Goal: Task Accomplishment & Management: Manage account settings

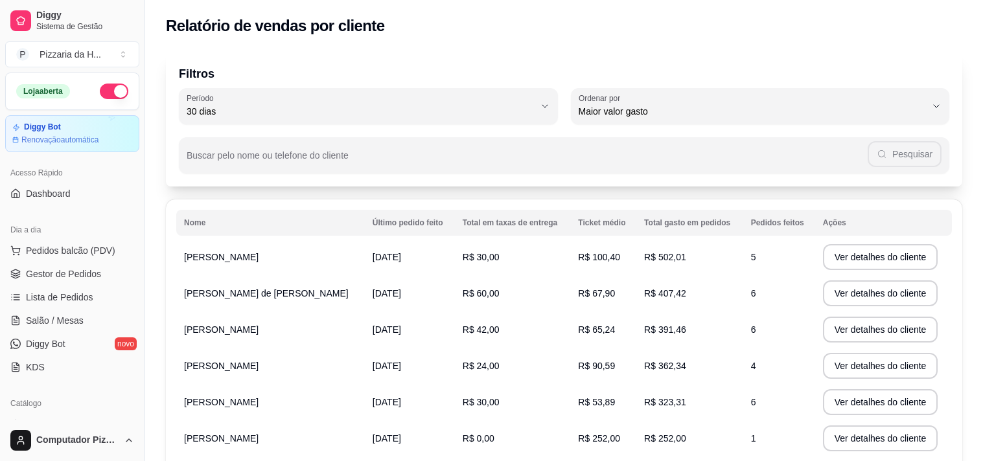
select select "30"
select select "HIGHEST_TOTAL_SPENT_WITH_ORDERS"
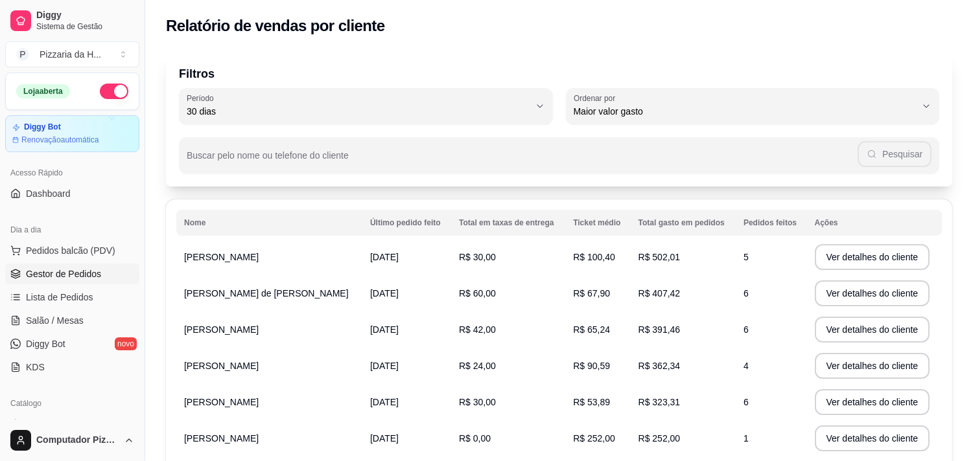
scroll to position [39, 0]
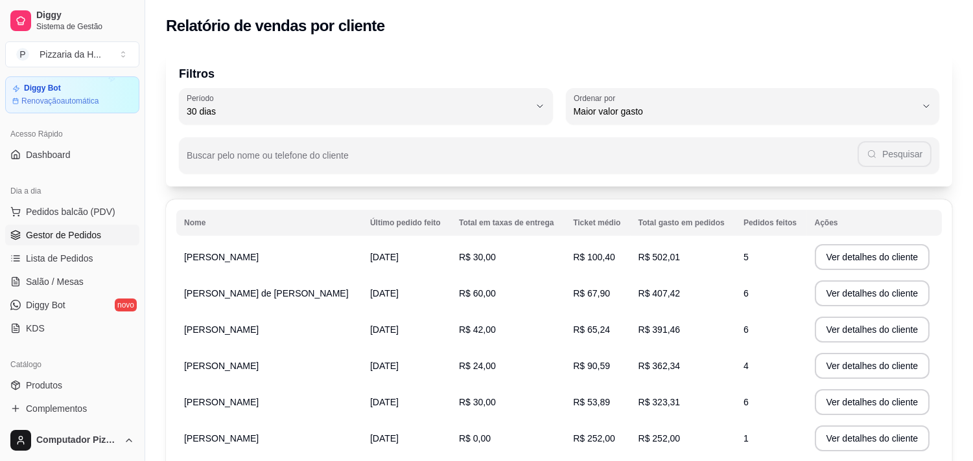
click at [58, 236] on span "Gestor de Pedidos" at bounding box center [63, 235] width 75 height 13
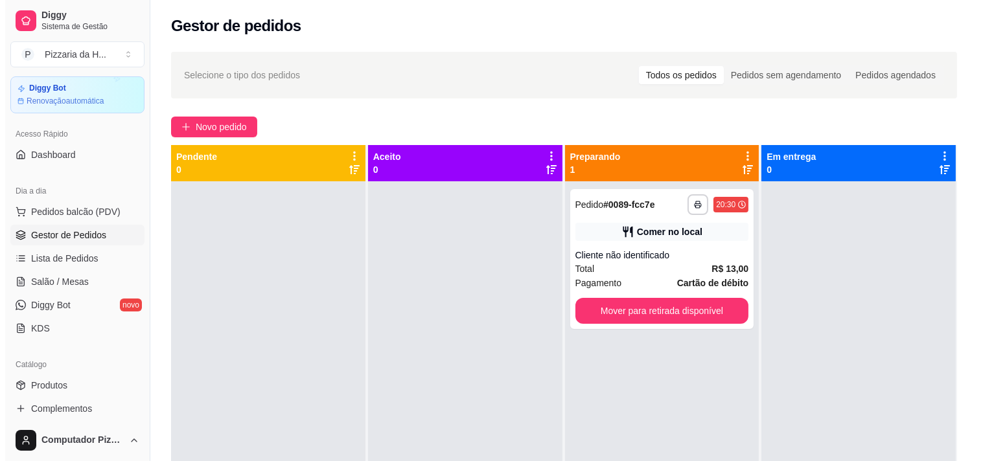
scroll to position [72, 0]
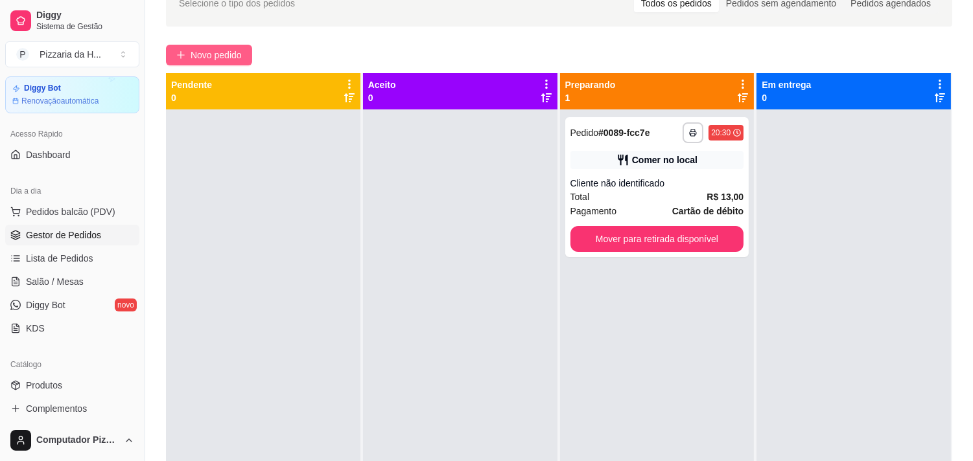
click at [227, 50] on span "Novo pedido" at bounding box center [215, 55] width 51 height 14
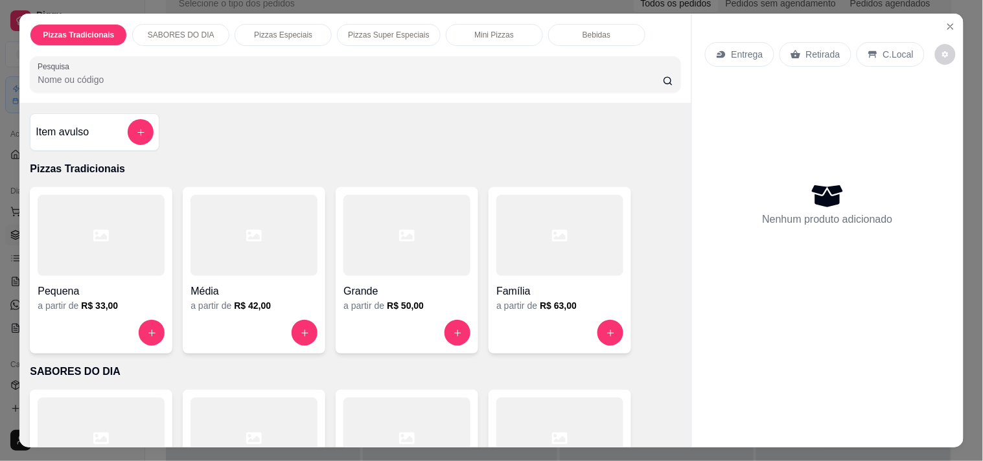
click at [126, 223] on div at bounding box center [101, 235] width 127 height 81
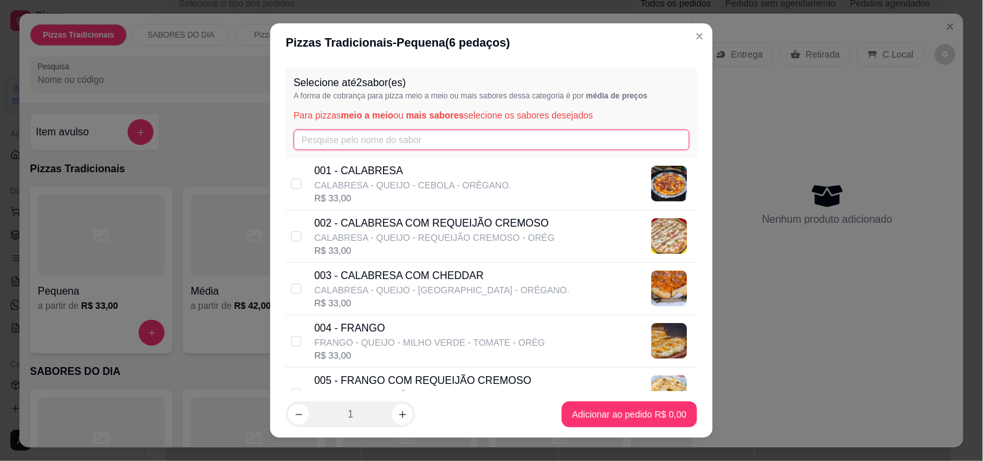
click at [305, 137] on input "text" at bounding box center [492, 140] width 396 height 21
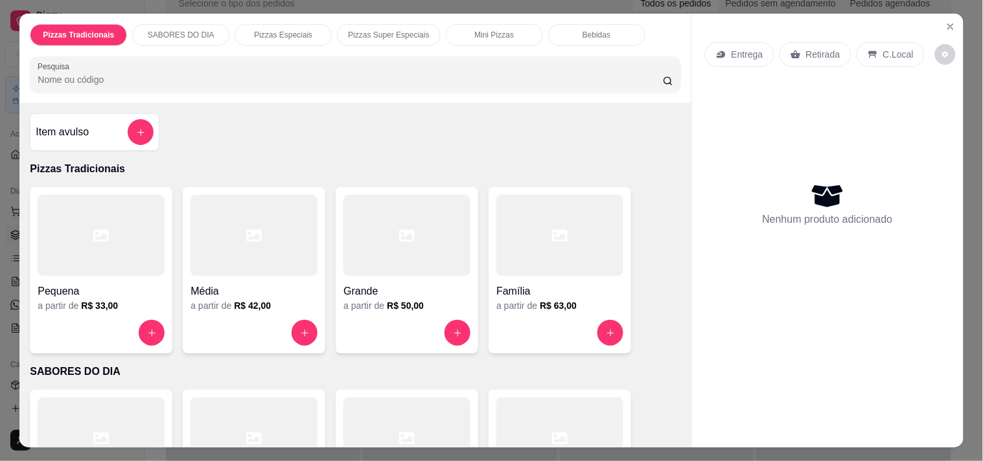
click at [193, 76] on input "Pesquisa" at bounding box center [350, 79] width 625 height 13
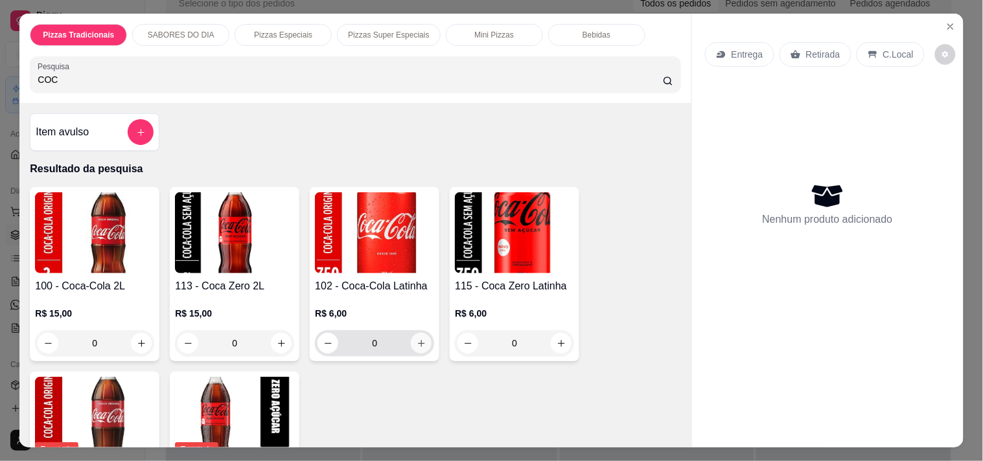
type input "COC"
click at [417, 339] on icon "increase-product-quantity" at bounding box center [422, 344] width 10 height 10
type input "1"
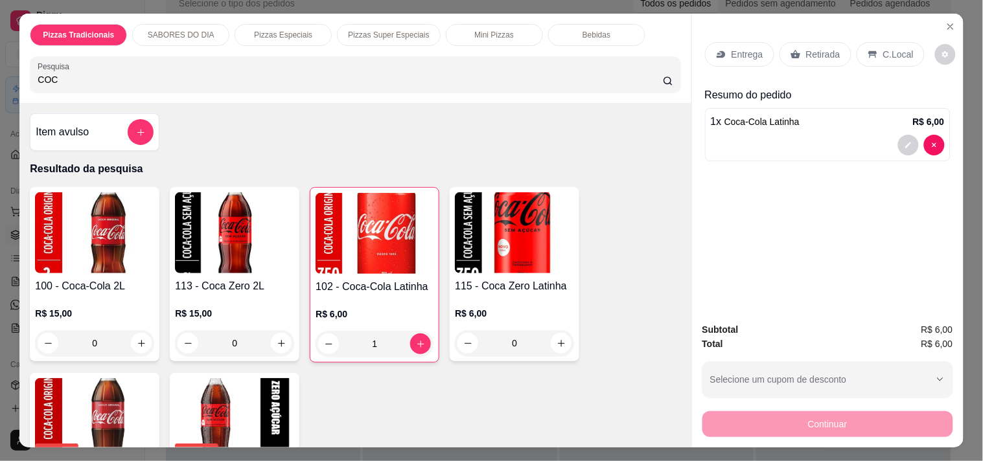
click at [868, 52] on icon at bounding box center [873, 54] width 10 height 10
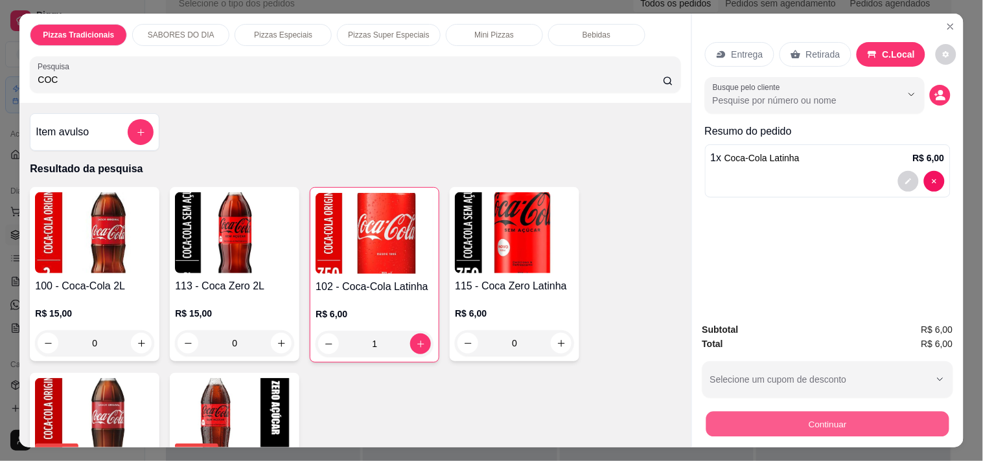
click at [798, 415] on button "Continuar" at bounding box center [827, 423] width 243 height 25
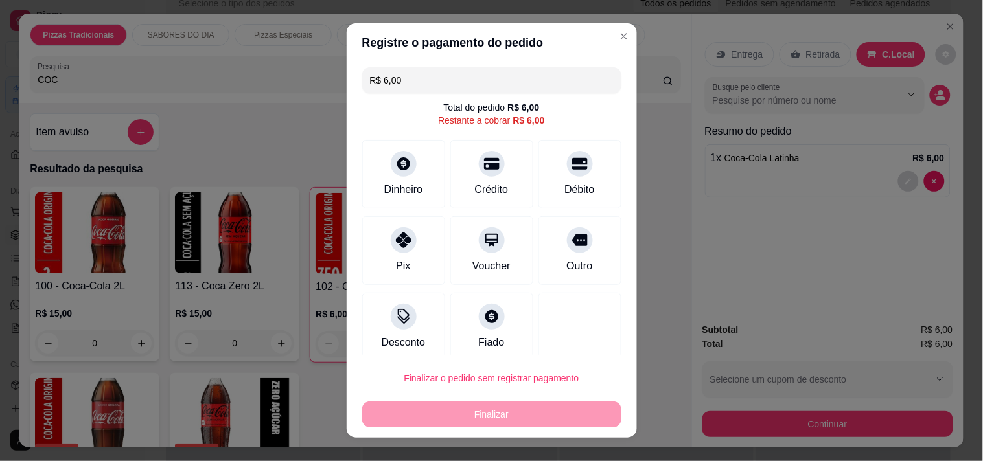
drag, startPoint x: 387, startPoint y: 238, endPoint x: 435, endPoint y: 303, distance: 79.7
click at [396, 238] on icon at bounding box center [404, 241] width 16 height 16
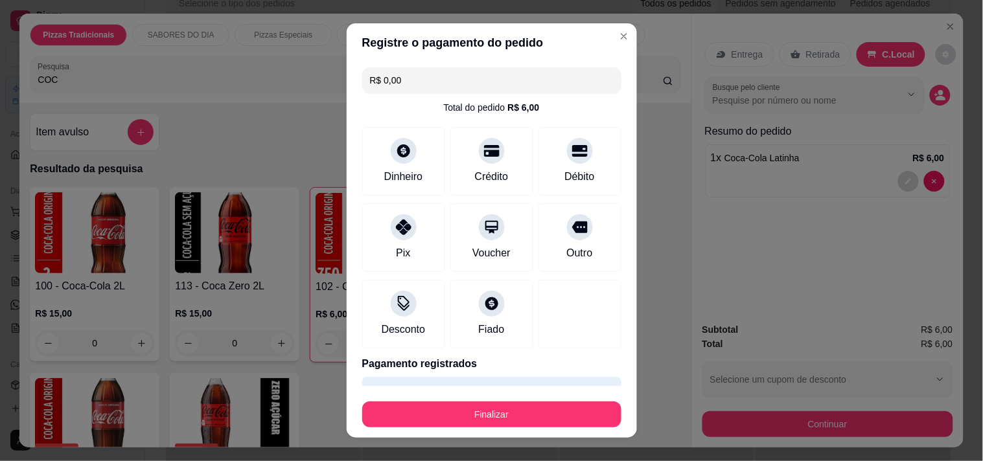
type input "R$ 0,00"
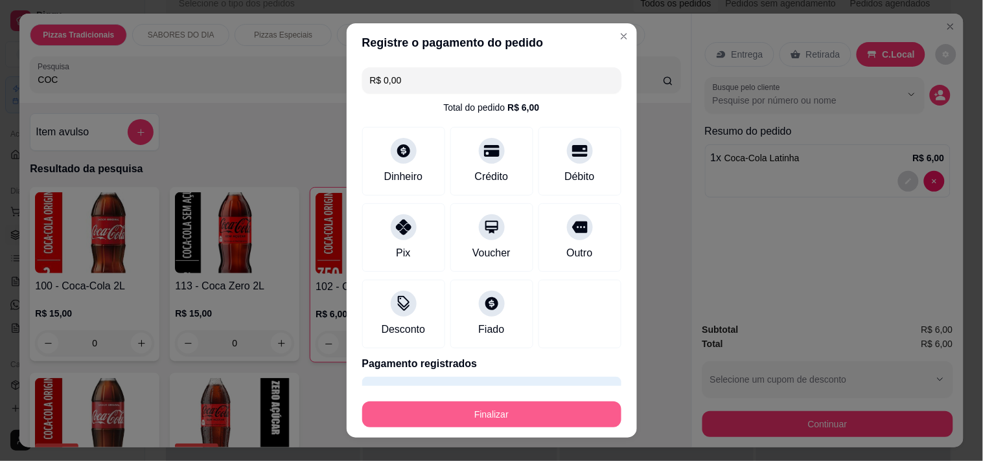
click at [463, 411] on button "Finalizar" at bounding box center [491, 415] width 259 height 26
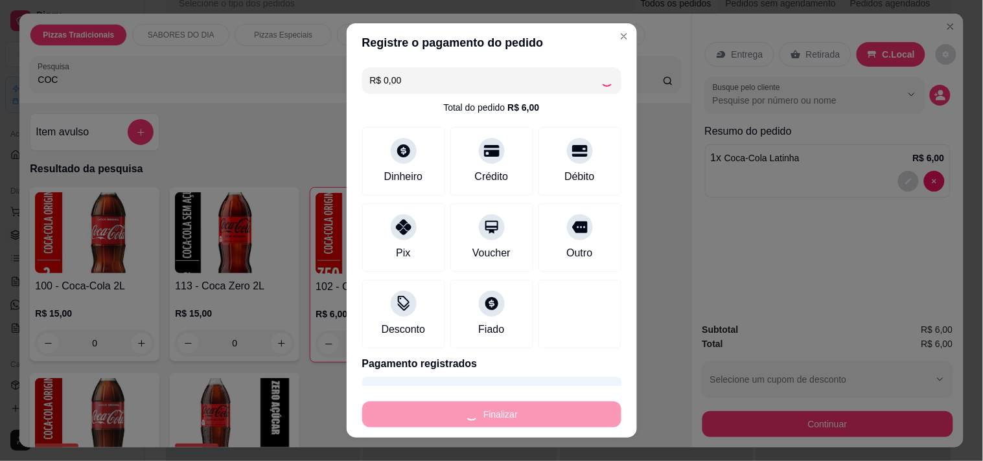
type input "0"
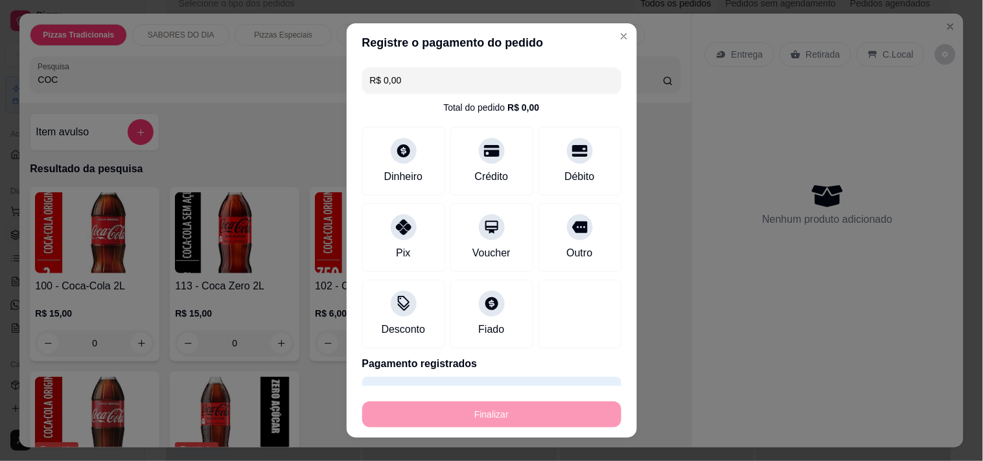
type input "-R$ 6,00"
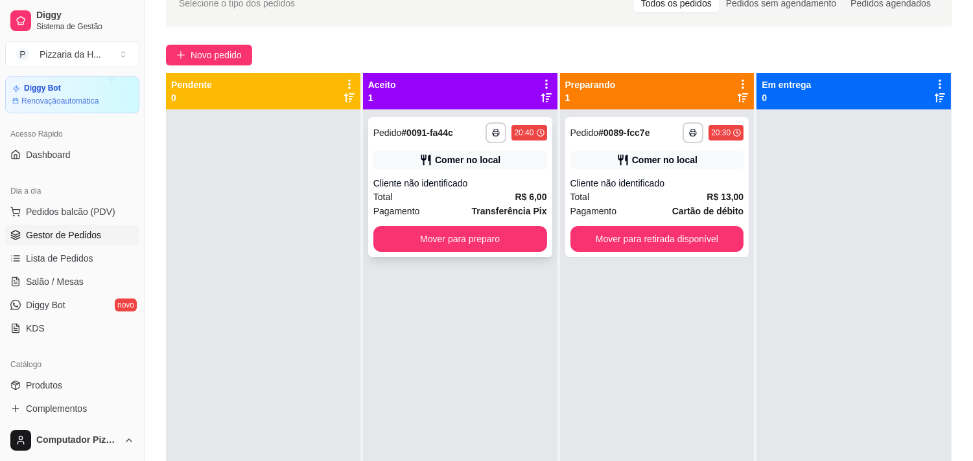
click at [396, 194] on div "Total R$ 6,00" at bounding box center [460, 197] width 174 height 14
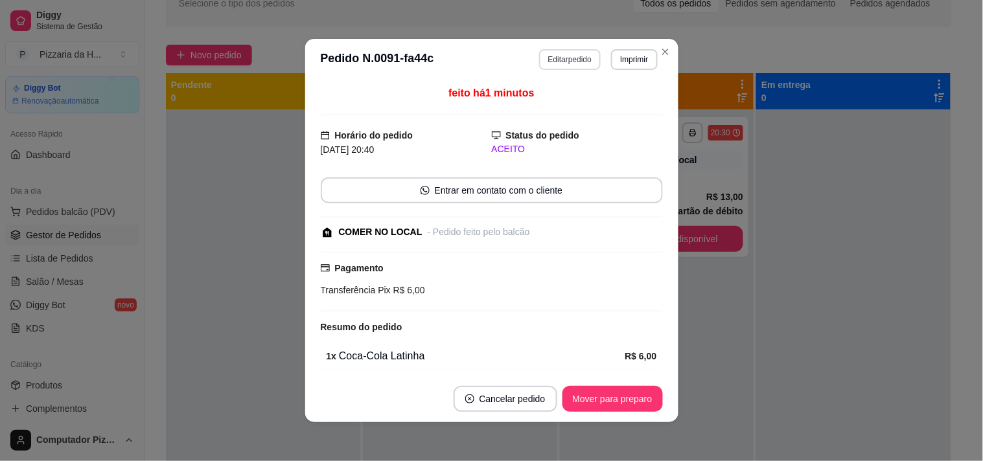
click at [552, 62] on button "Editar pedido" at bounding box center [570, 59] width 62 height 21
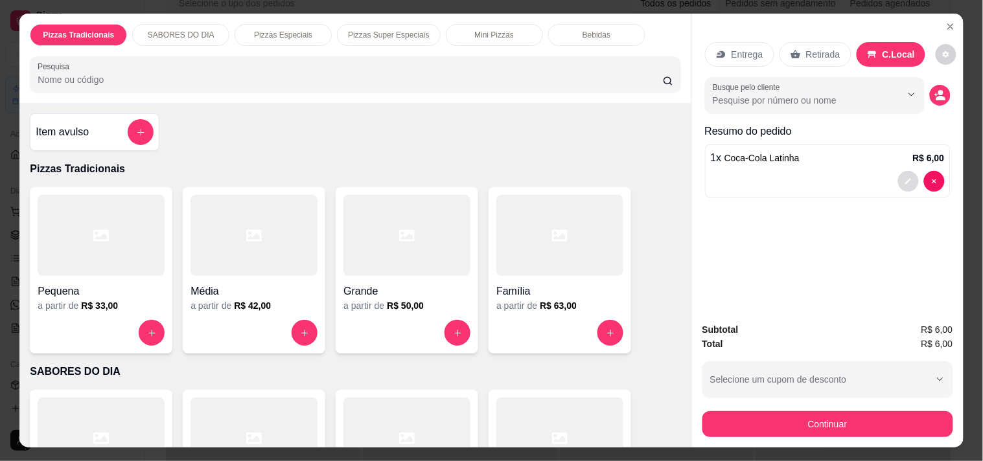
click at [905, 178] on icon "decrease-product-quantity" at bounding box center [909, 182] width 8 height 8
type input "0"
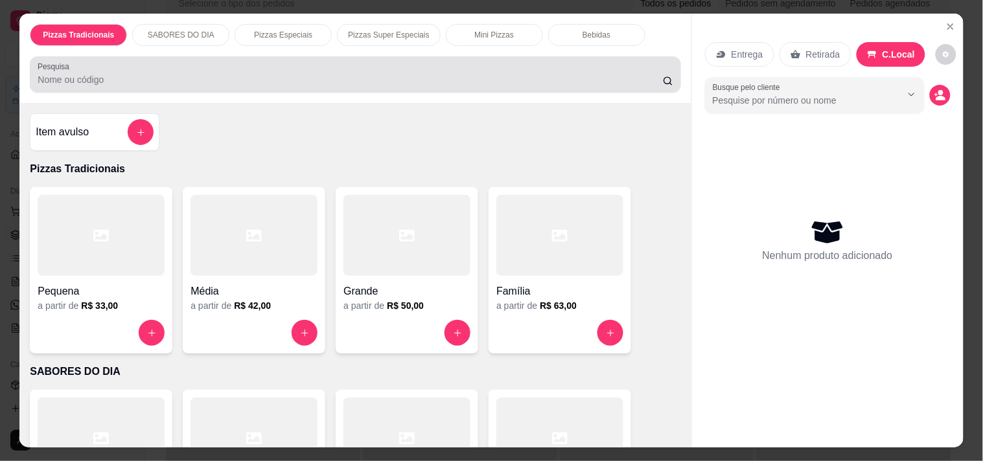
click at [218, 73] on input "Pesquisa" at bounding box center [350, 79] width 625 height 13
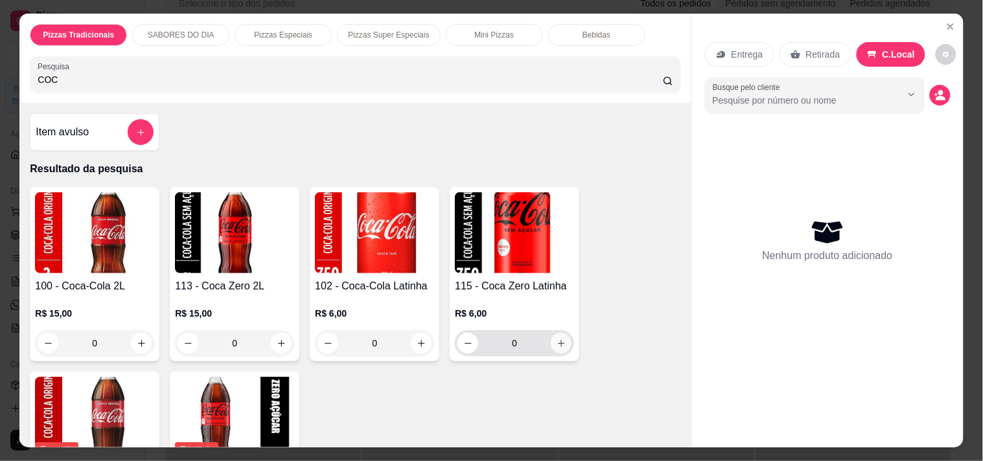
type input "COC"
click at [558, 340] on icon "increase-product-quantity" at bounding box center [561, 343] width 7 height 7
type input "1"
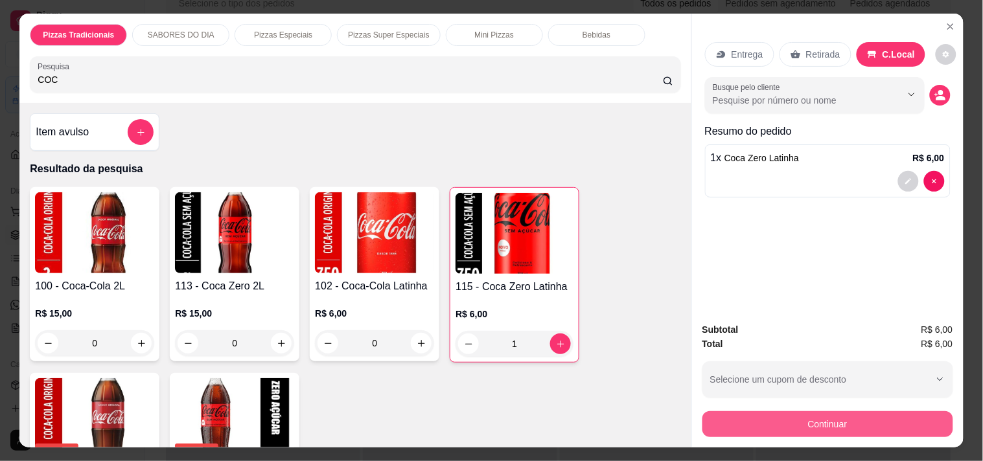
click at [766, 424] on button "Continuar" at bounding box center [827, 424] width 251 height 26
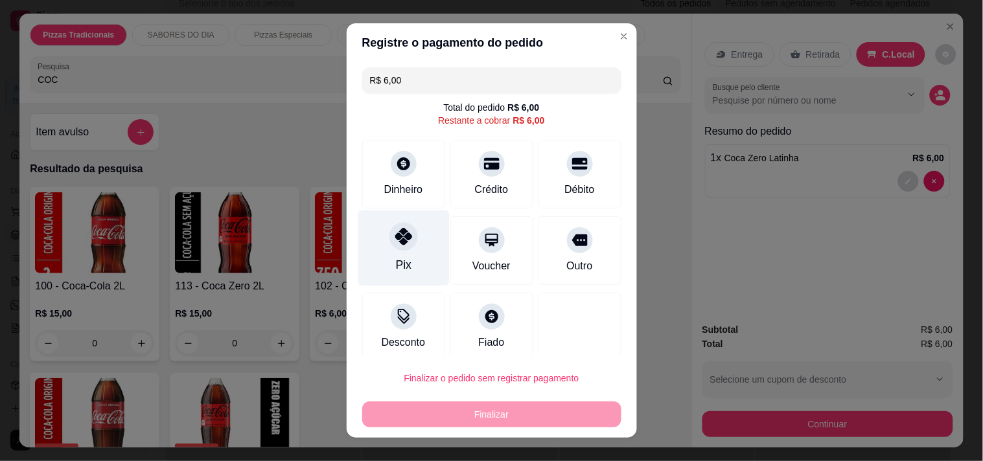
click at [377, 236] on div "Pix" at bounding box center [403, 248] width 91 height 76
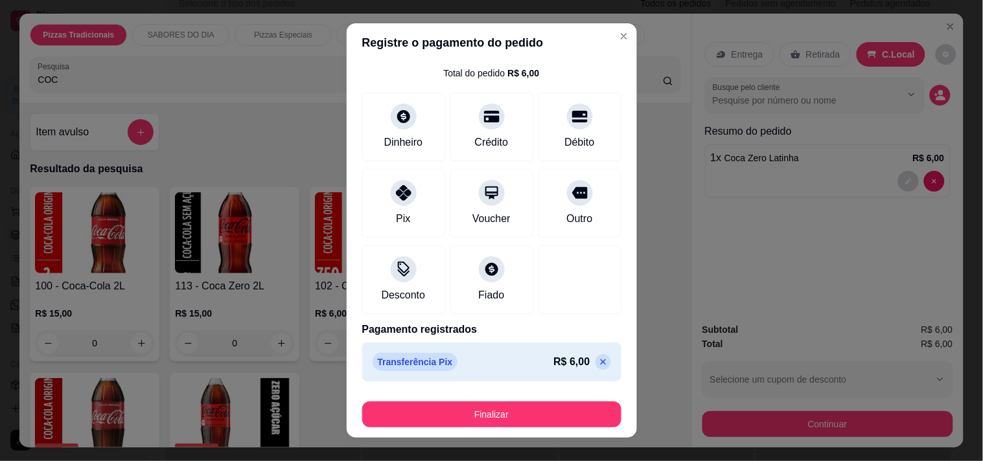
click at [600, 361] on icon at bounding box center [603, 362] width 6 height 6
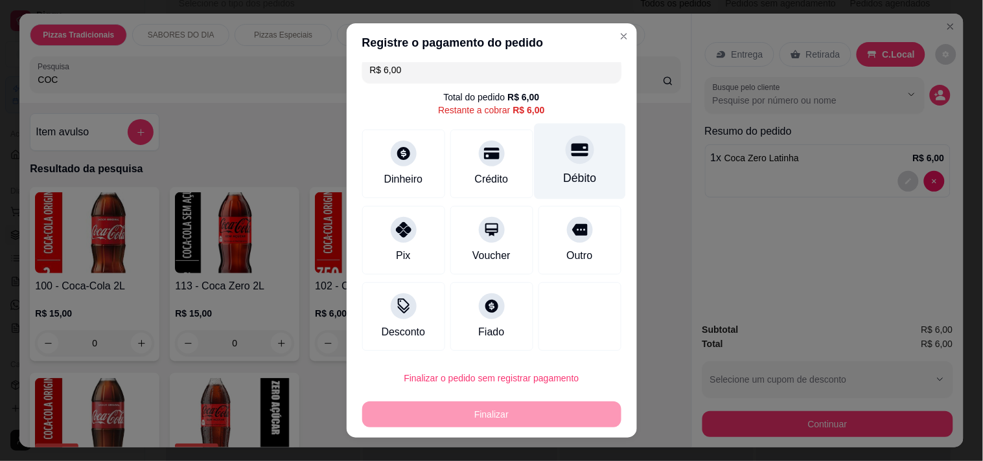
click at [571, 153] on icon at bounding box center [579, 149] width 17 height 13
type input "R$ 0,00"
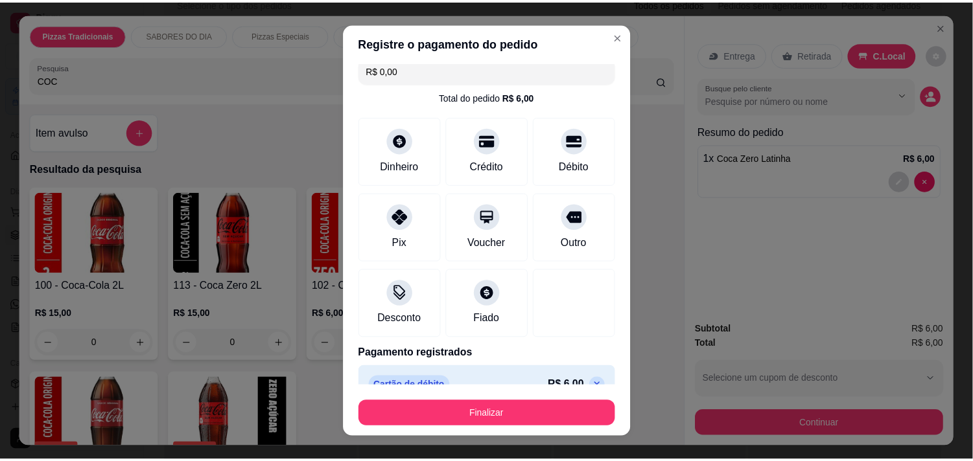
scroll to position [34, 0]
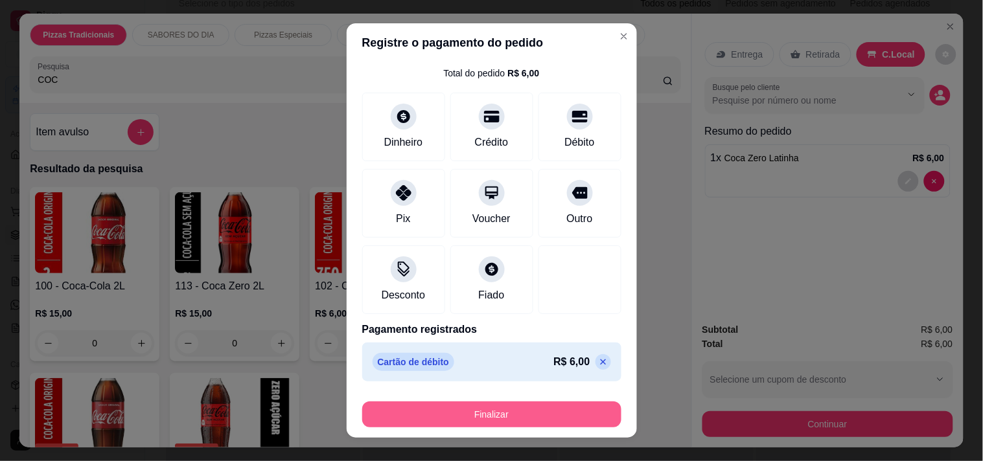
click at [482, 411] on button "Finalizar" at bounding box center [491, 415] width 259 height 26
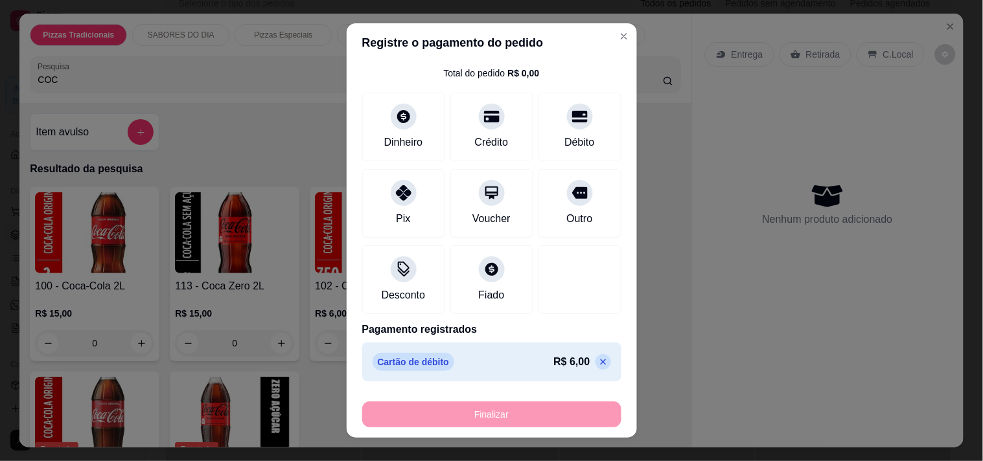
type input "0"
type input "-R$ 6,00"
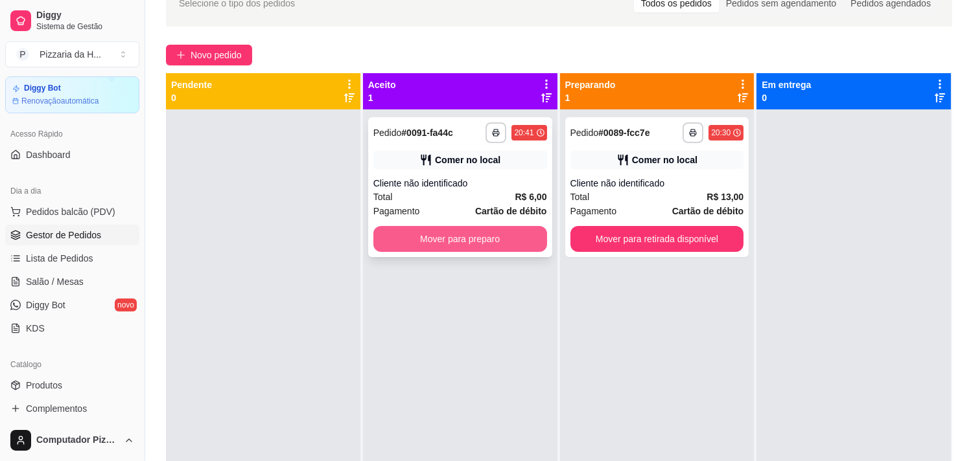
click at [463, 228] on button "Mover para preparo" at bounding box center [460, 239] width 174 height 26
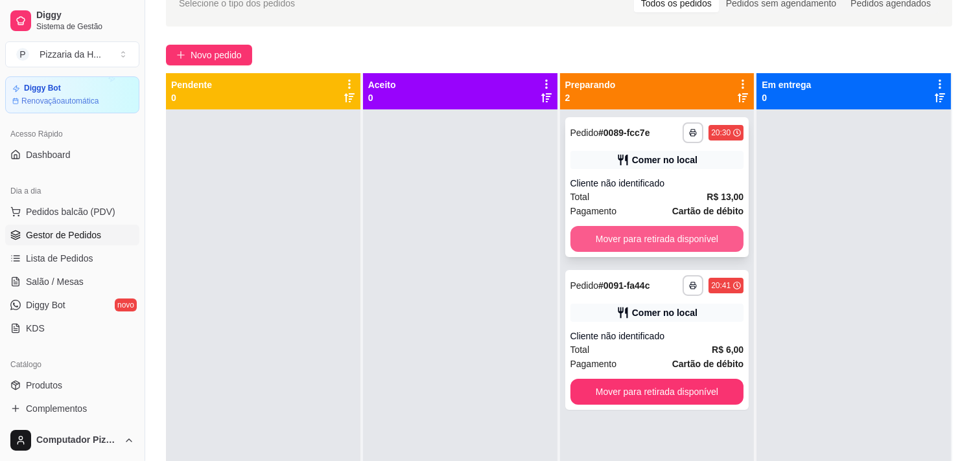
click at [585, 240] on button "Mover para retirada disponível" at bounding box center [657, 239] width 174 height 26
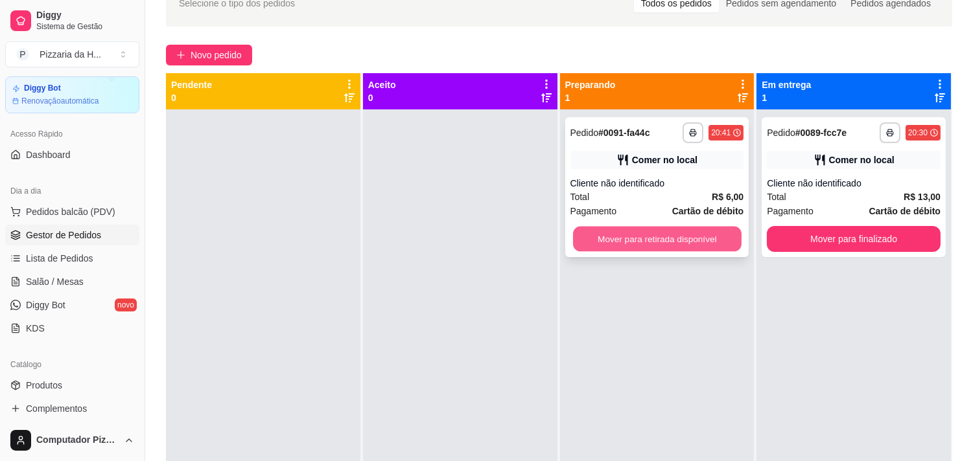
click at [584, 241] on button "Mover para retirada disponível" at bounding box center [657, 239] width 168 height 25
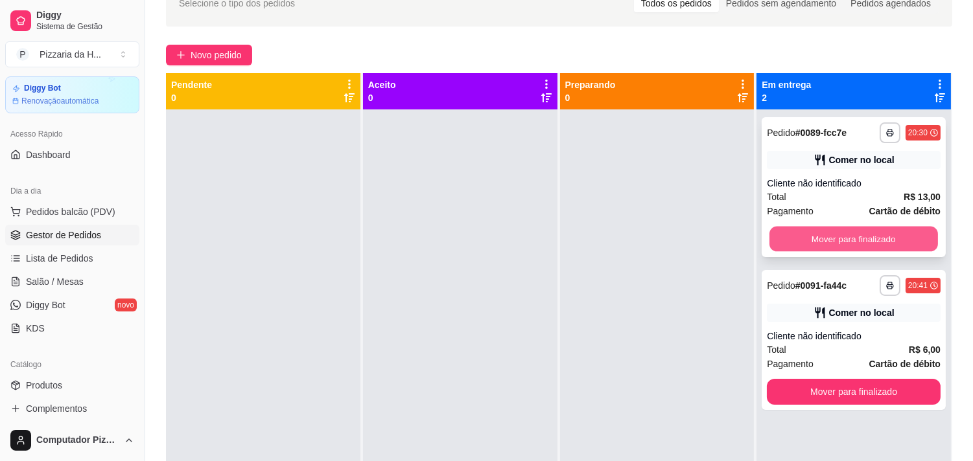
click at [773, 238] on button "Mover para finalizado" at bounding box center [853, 239] width 168 height 25
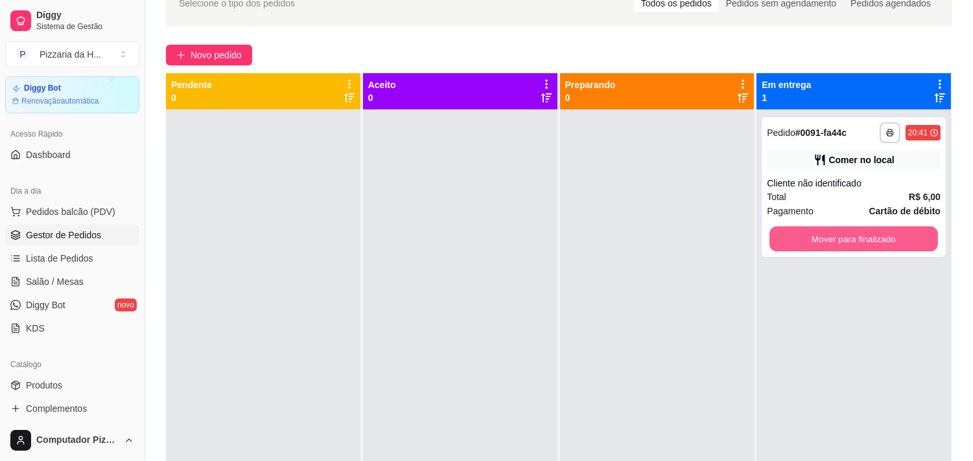
click at [773, 238] on button "Mover para finalizado" at bounding box center [853, 239] width 168 height 25
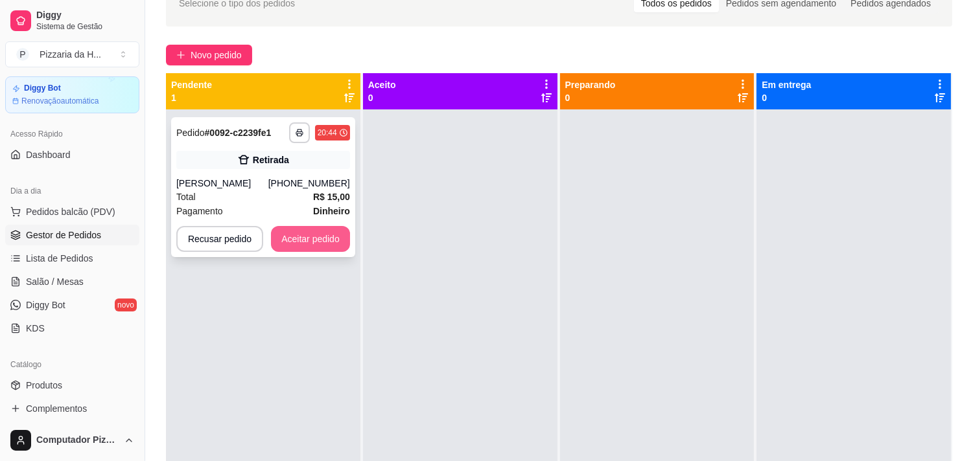
click at [318, 236] on button "Aceitar pedido" at bounding box center [310, 239] width 79 height 26
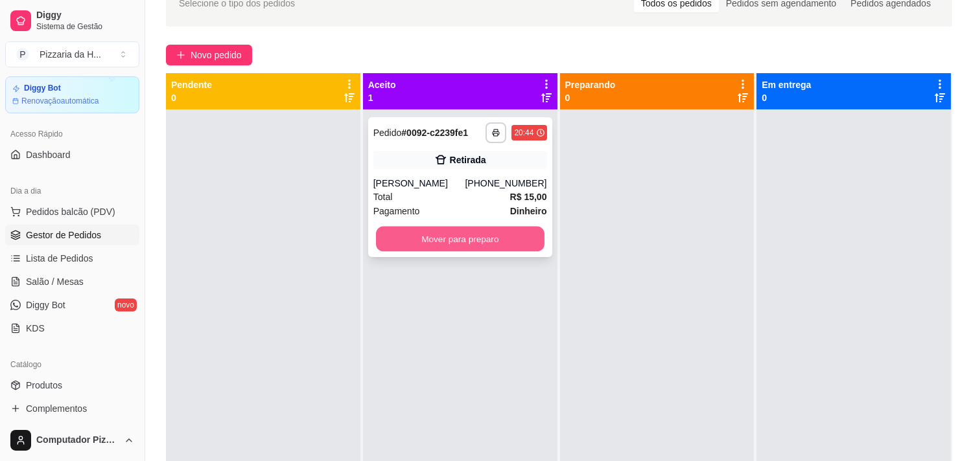
click at [390, 240] on button "Mover para preparo" at bounding box center [460, 239] width 168 height 25
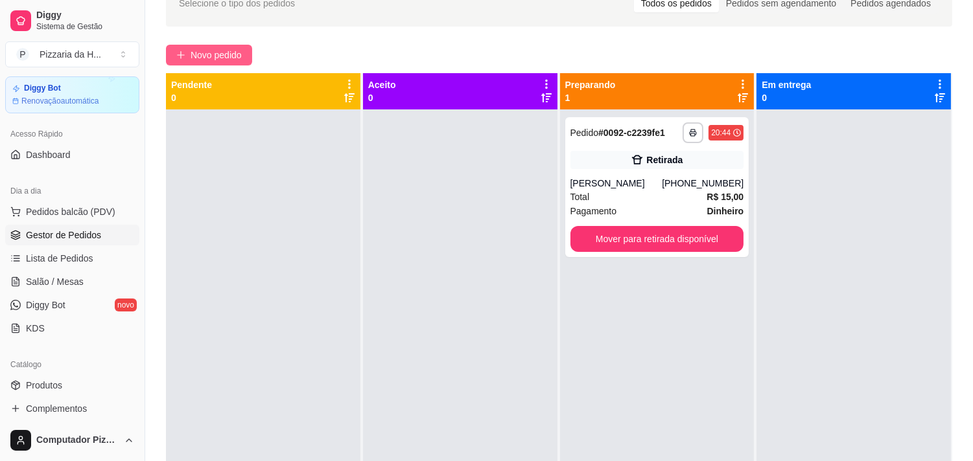
click at [244, 51] on button "Novo pedido" at bounding box center [209, 55] width 86 height 21
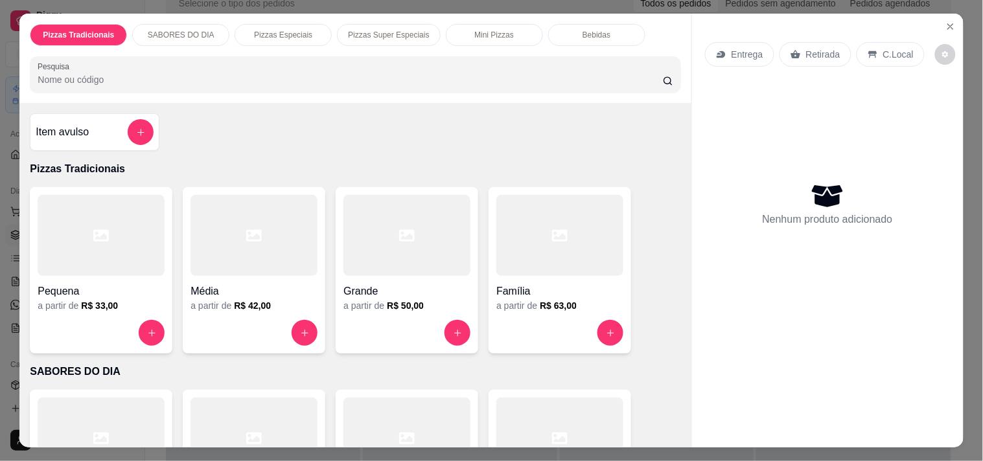
click at [102, 242] on div at bounding box center [101, 235] width 127 height 81
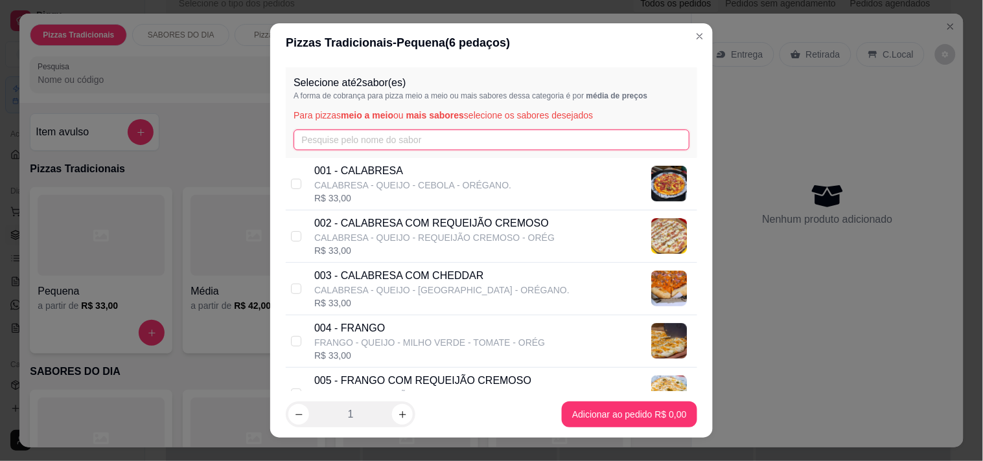
click at [342, 133] on input "text" at bounding box center [492, 140] width 396 height 21
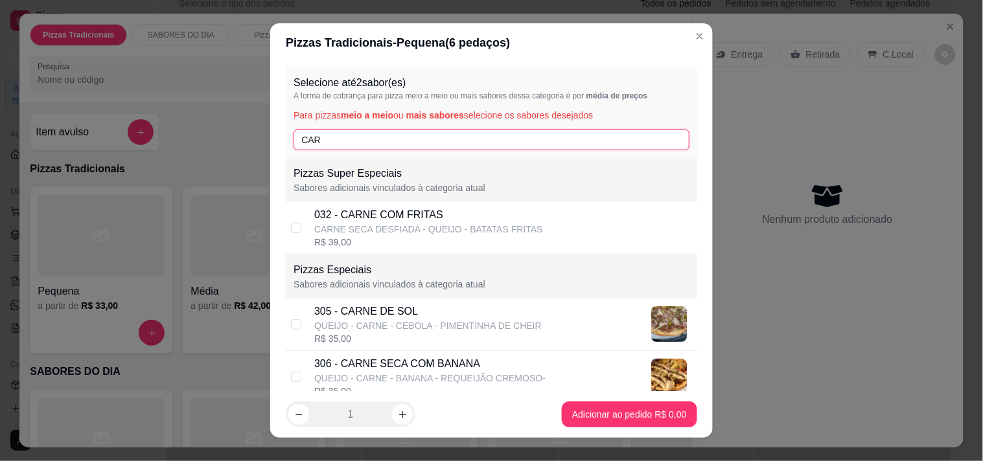
type input "CAR"
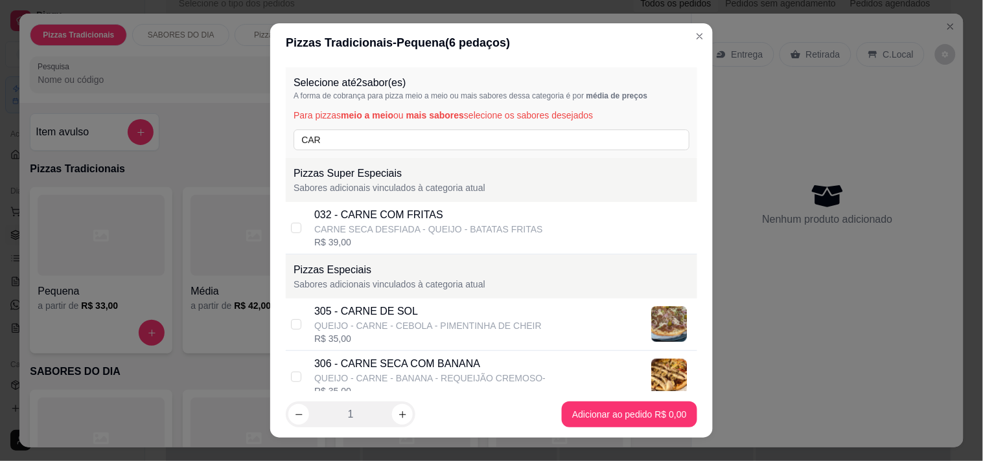
drag, startPoint x: 391, startPoint y: 372, endPoint x: 371, endPoint y: 236, distance: 136.9
click at [393, 365] on div "306 - CARNE SECA COM BANANA QUEIJO - CARNE - BANANA - REQUEIJÃO CREMOSO-" at bounding box center [429, 370] width 231 height 29
checkbox input "true"
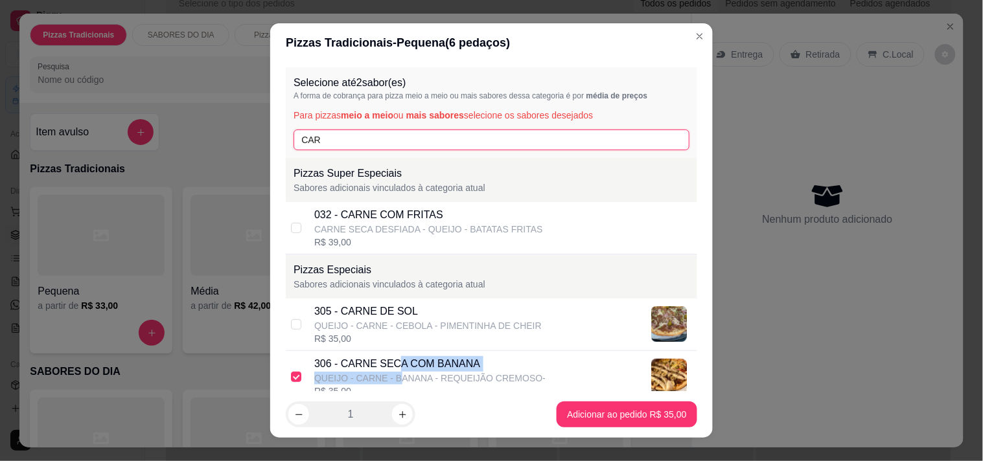
click at [346, 137] on input "CAR" at bounding box center [492, 140] width 396 height 21
click at [345, 138] on input "CAR" at bounding box center [492, 140] width 396 height 21
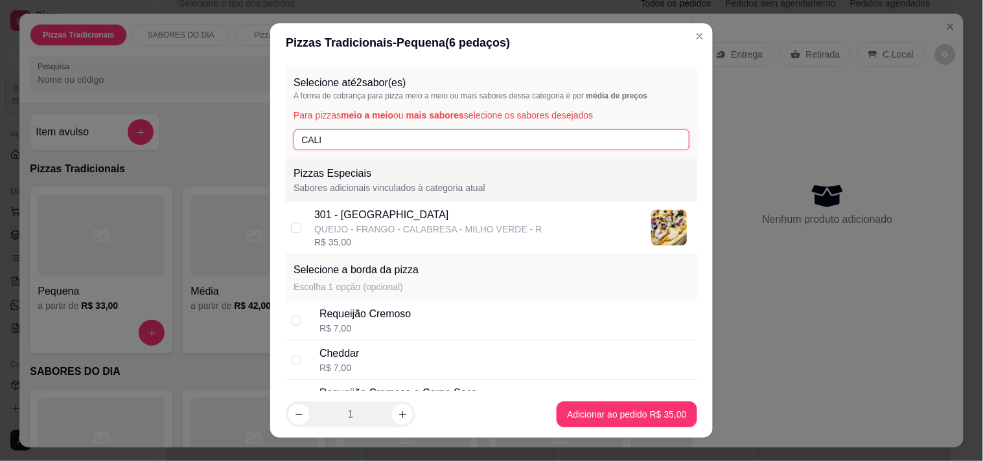
type input "CALI"
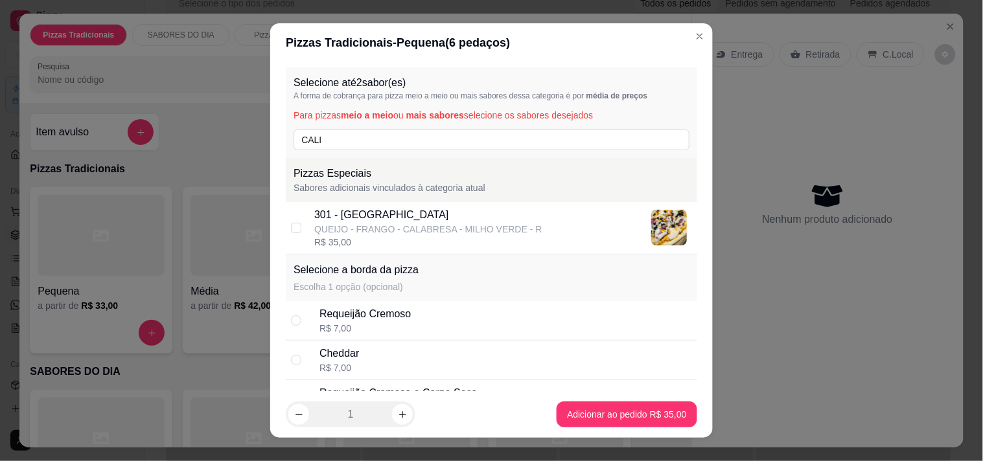
drag, startPoint x: 378, startPoint y: 229, endPoint x: 413, endPoint y: 233, distance: 34.6
click at [380, 229] on div "QUEIJO - FRANGO - CALABRESA - MILHO VERDE - R" at bounding box center [428, 229] width 228 height 13
checkbox input "true"
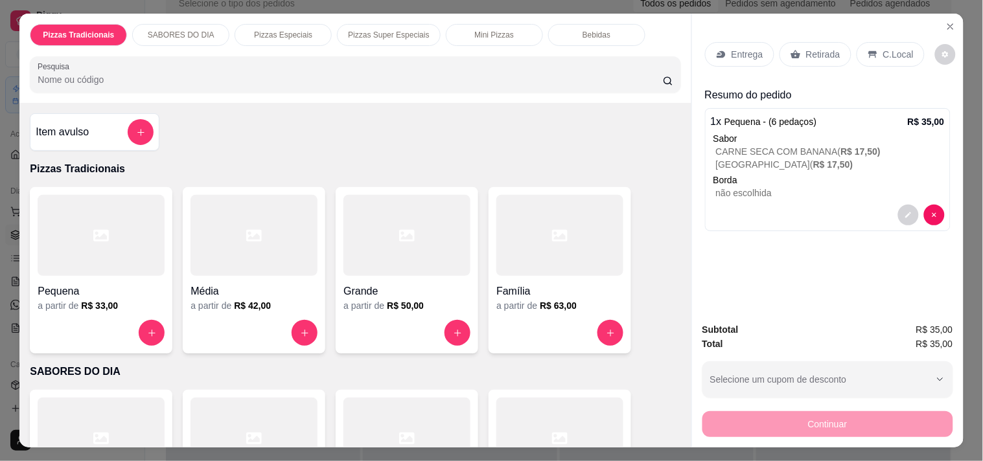
drag, startPoint x: 881, startPoint y: 48, endPoint x: 894, endPoint y: 69, distance: 24.5
click at [883, 49] on p "C.Local" at bounding box center [898, 54] width 30 height 13
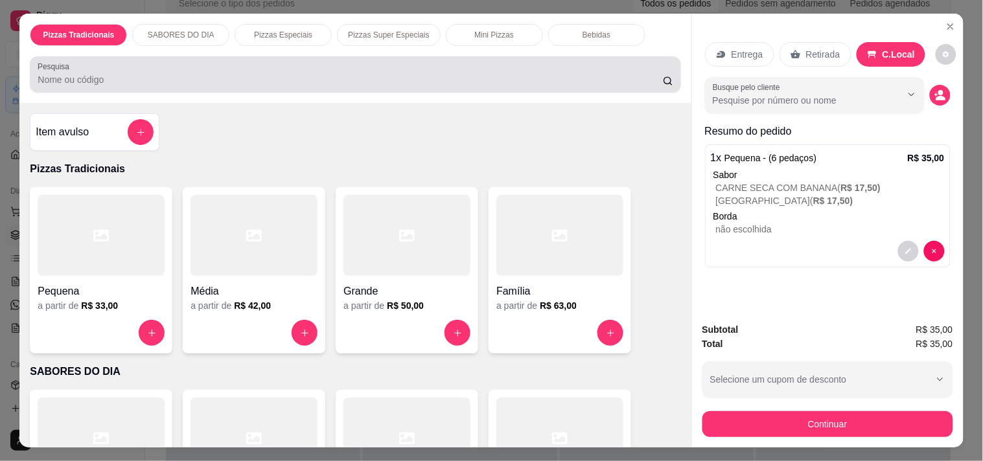
click at [262, 73] on input "Pesquisa" at bounding box center [350, 79] width 625 height 13
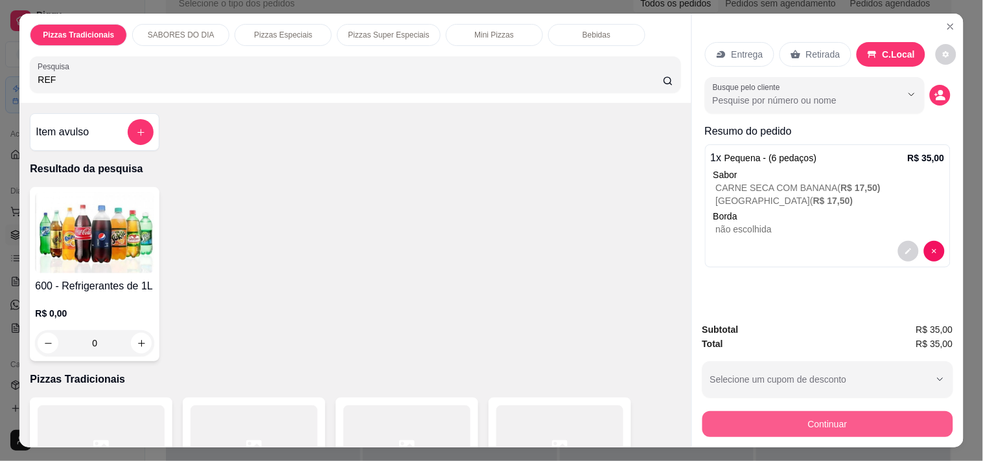
type input "REF"
click at [763, 416] on button "Continuar" at bounding box center [827, 424] width 251 height 26
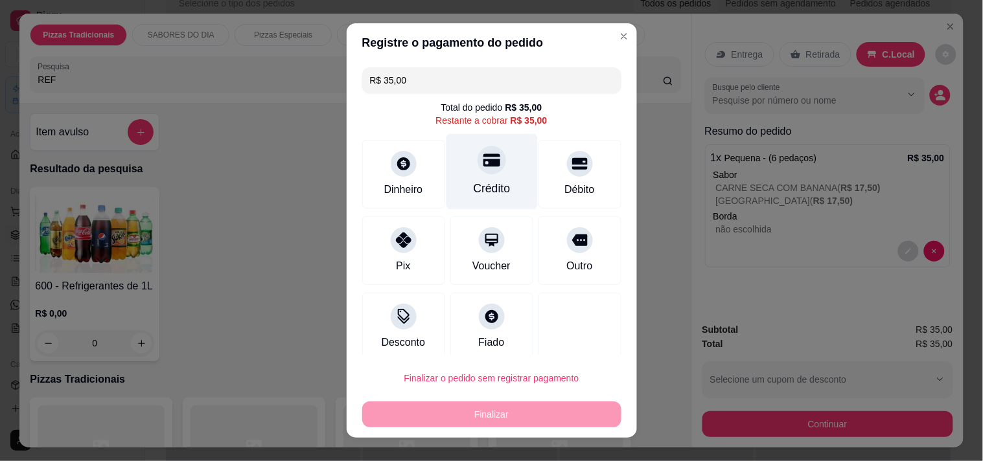
drag, startPoint x: 477, startPoint y: 158, endPoint x: 470, endPoint y: 184, distance: 26.9
click at [483, 163] on icon at bounding box center [491, 160] width 17 height 17
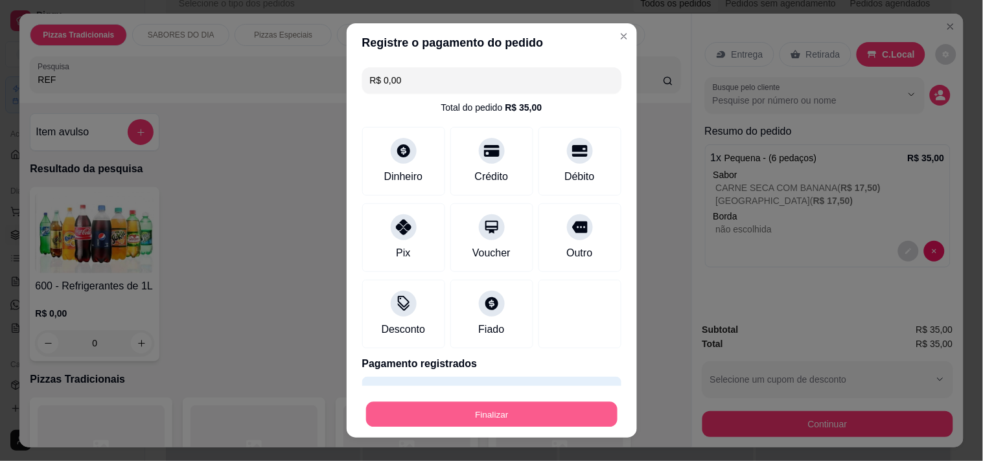
click at [495, 417] on button "Finalizar" at bounding box center [491, 414] width 251 height 25
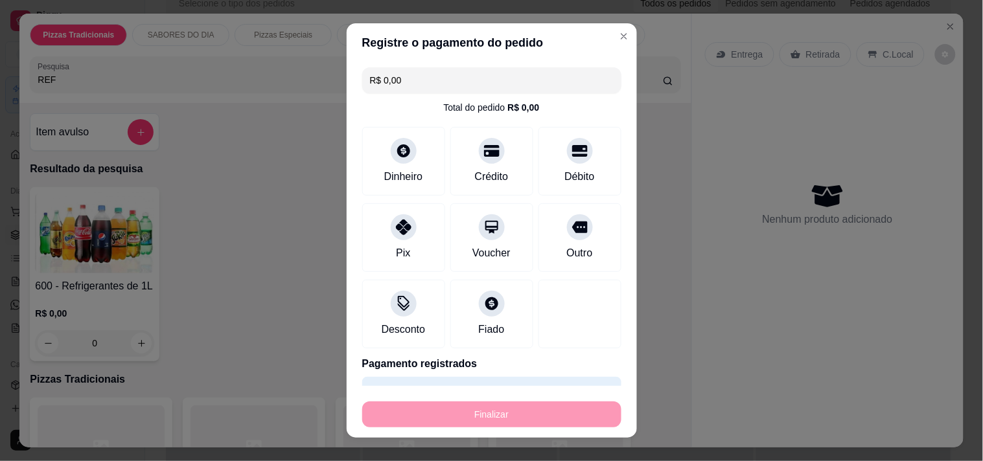
type input "-R$ 35,00"
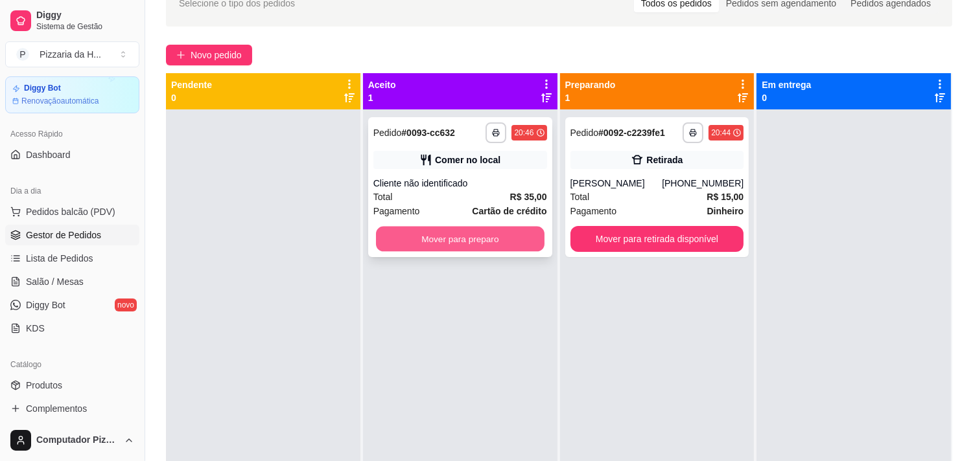
click at [478, 243] on button "Mover para preparo" at bounding box center [460, 239] width 168 height 25
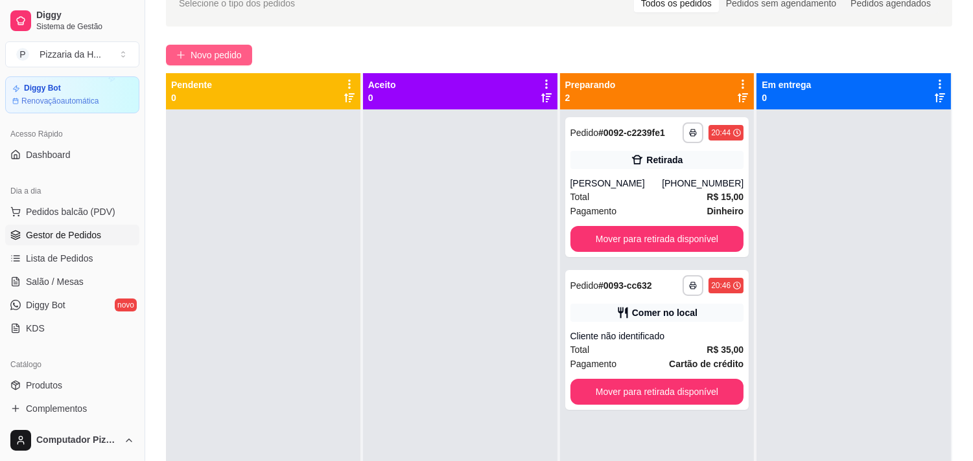
click at [198, 53] on span "Novo pedido" at bounding box center [215, 55] width 51 height 14
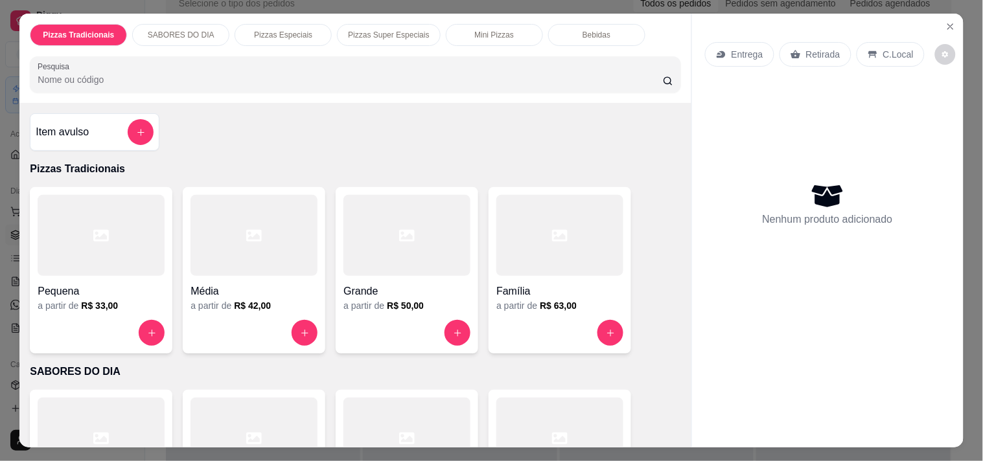
drag, startPoint x: 202, startPoint y: 88, endPoint x: 197, endPoint y: 72, distance: 16.8
click at [201, 88] on div "Pizzas Tradicionais SABORES DO DIA Pizzas Especiais Pizzas Super Especiais Mini…" at bounding box center [354, 58] width 671 height 89
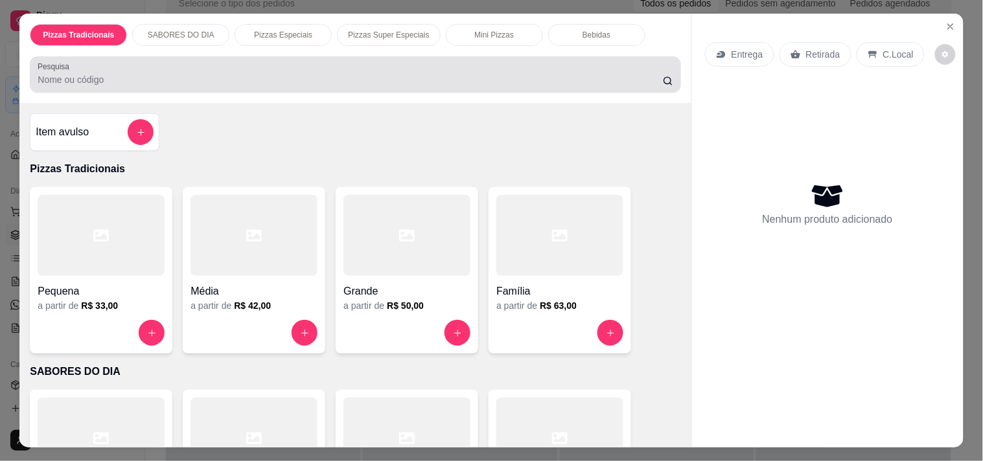
click at [197, 73] on input "Pesquisa" at bounding box center [350, 79] width 625 height 13
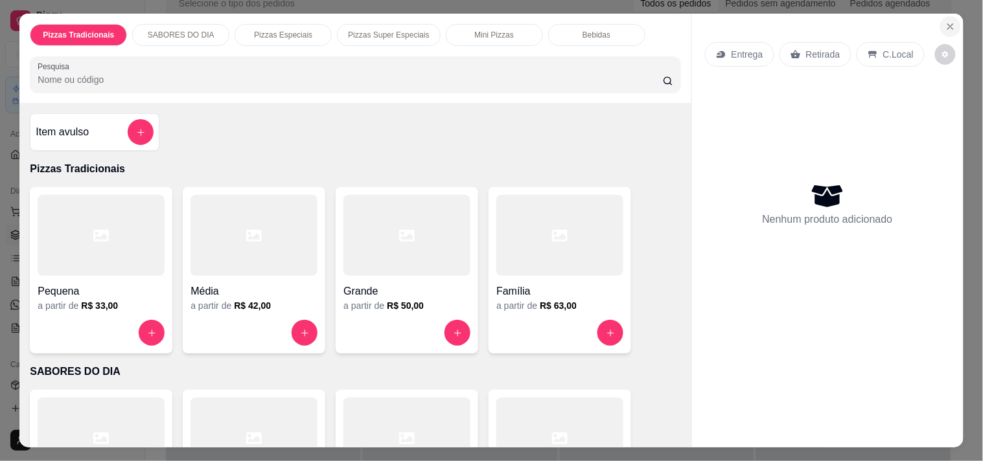
click at [945, 21] on icon "Close" at bounding box center [950, 26] width 10 height 10
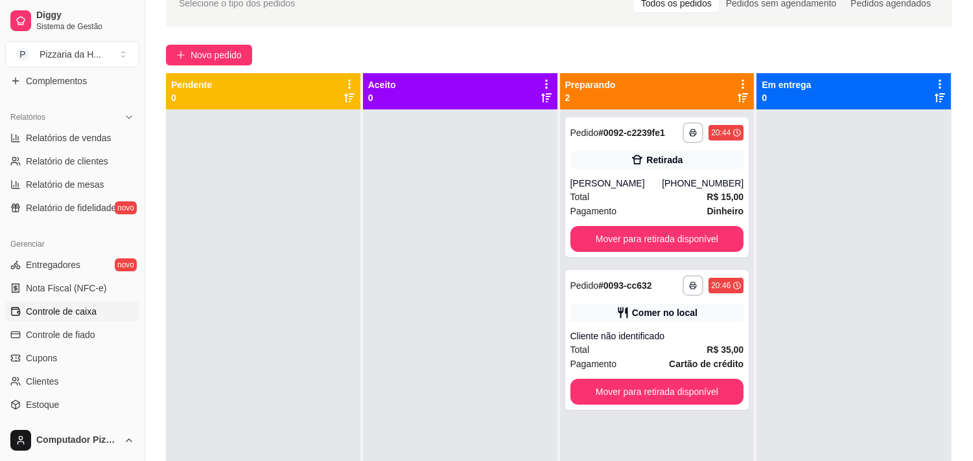
scroll to position [398, 0]
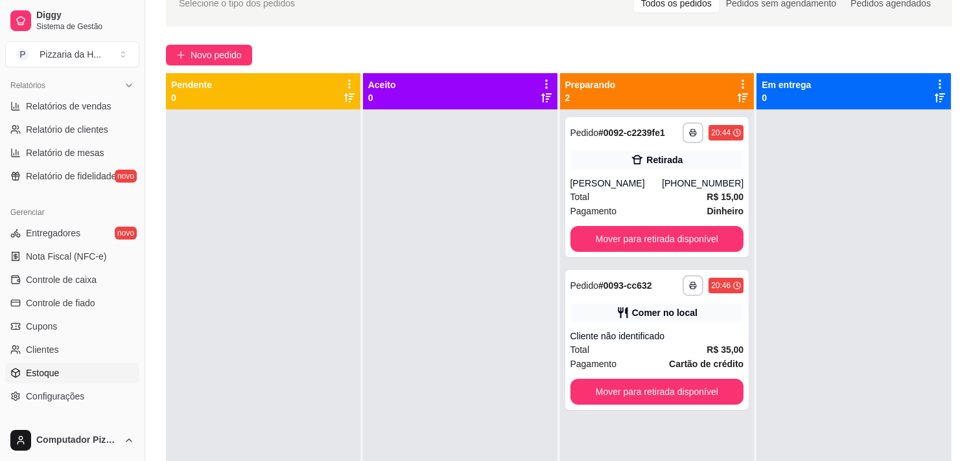
click at [60, 366] on link "Estoque" at bounding box center [72, 373] width 134 height 21
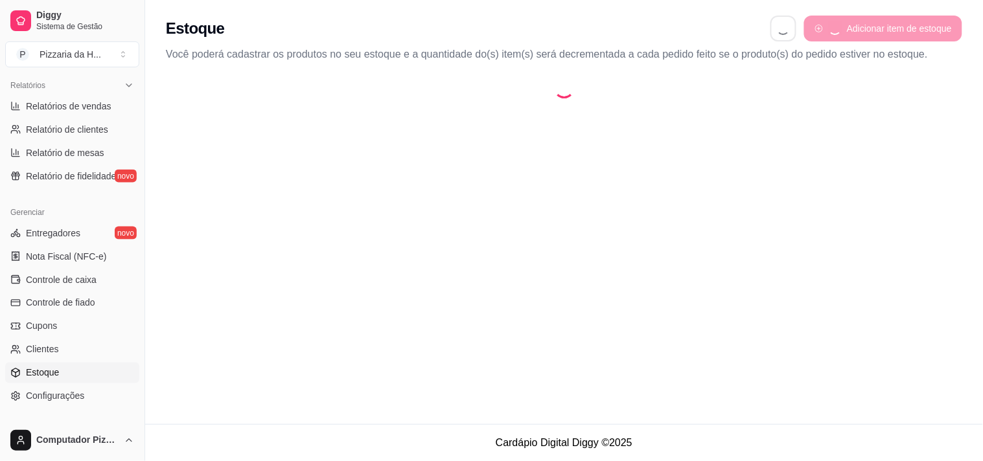
select select "QUANTITY_ORDER"
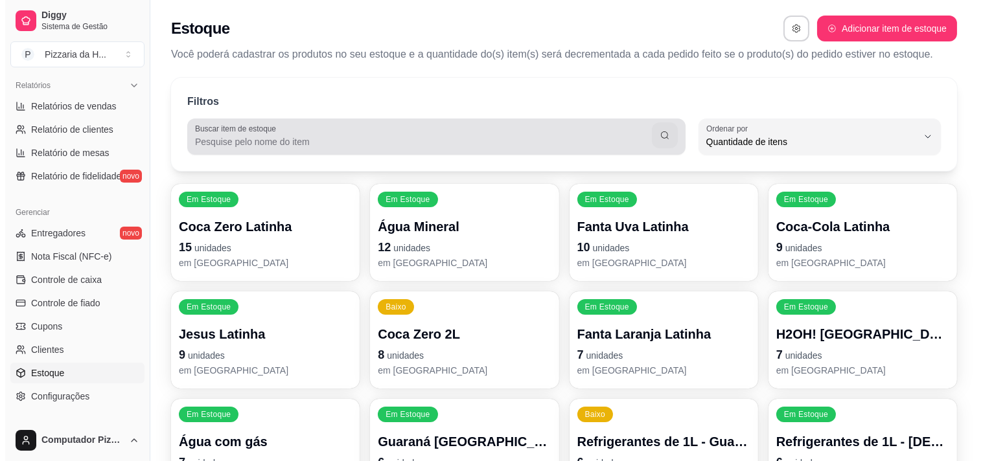
scroll to position [12, 0]
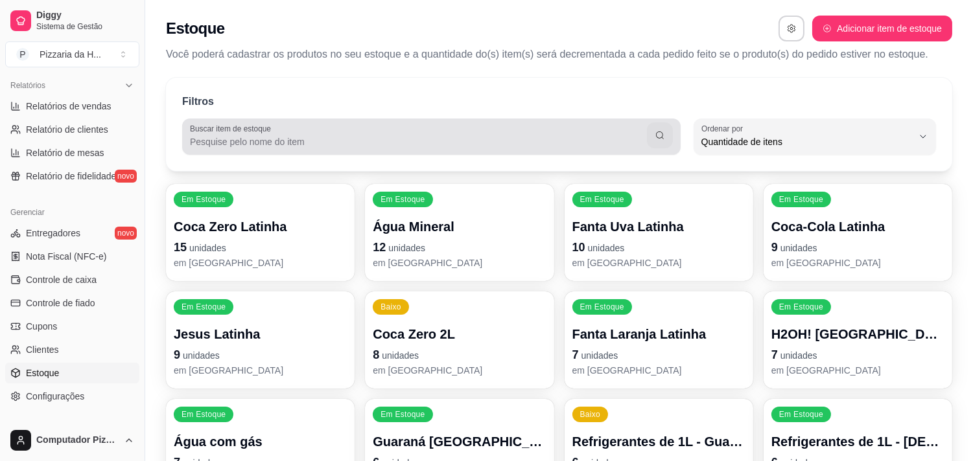
click at [286, 139] on input "Buscar item de estoque" at bounding box center [418, 141] width 457 height 13
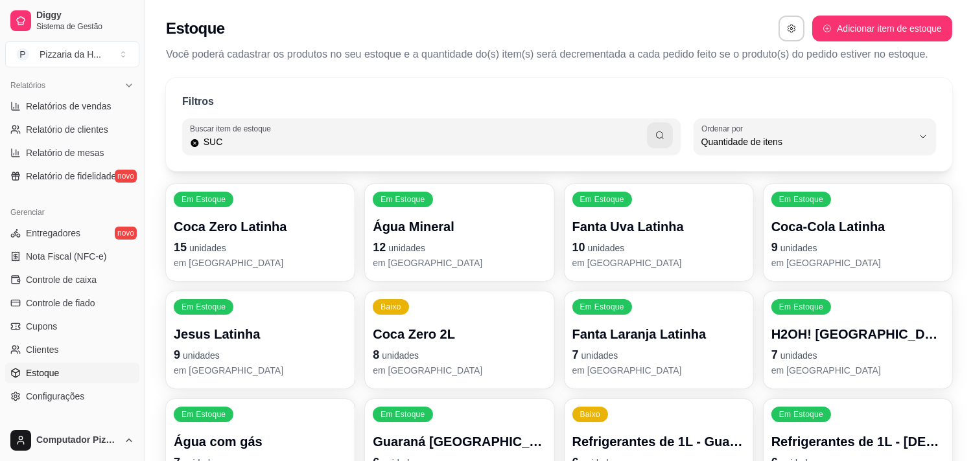
type input "SUC"
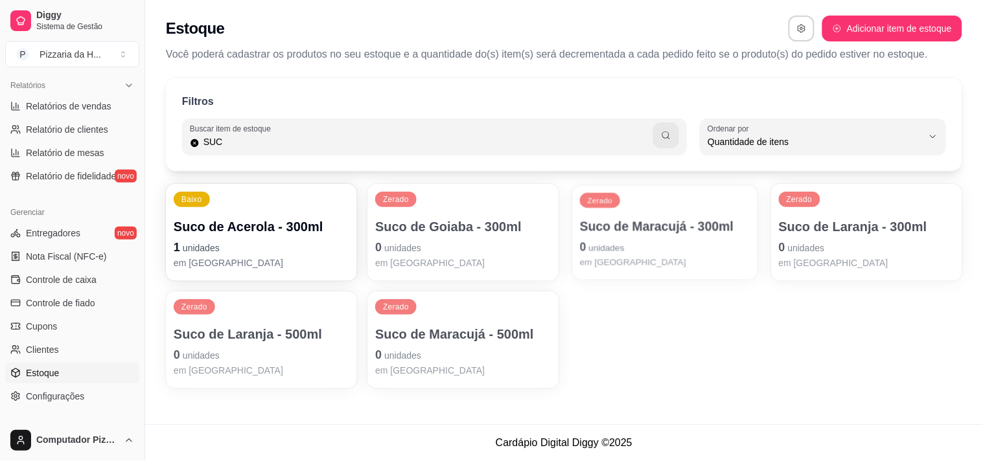
click at [642, 232] on p "Suco de Maracujá - 300ml" at bounding box center [665, 226] width 170 height 17
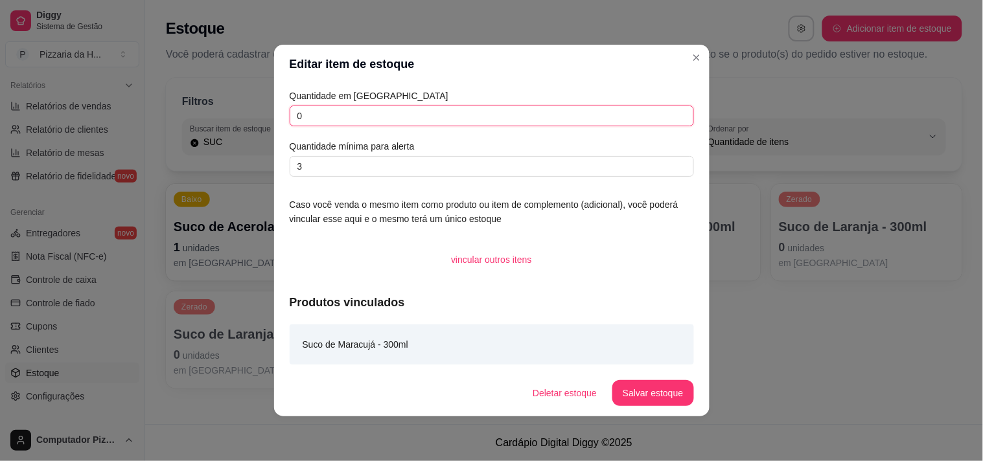
click at [410, 110] on input "0" at bounding box center [492, 116] width 404 height 21
type input "01"
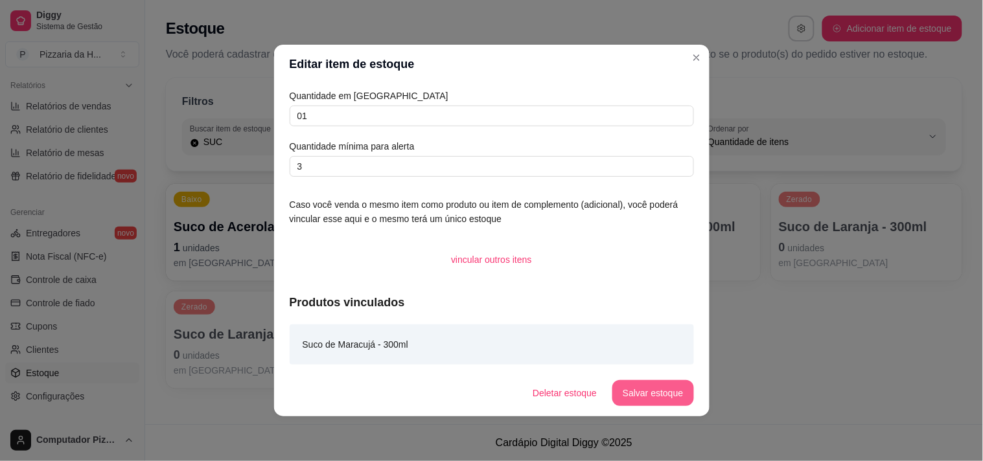
click at [676, 389] on button "Salvar estoque" at bounding box center [652, 393] width 81 height 26
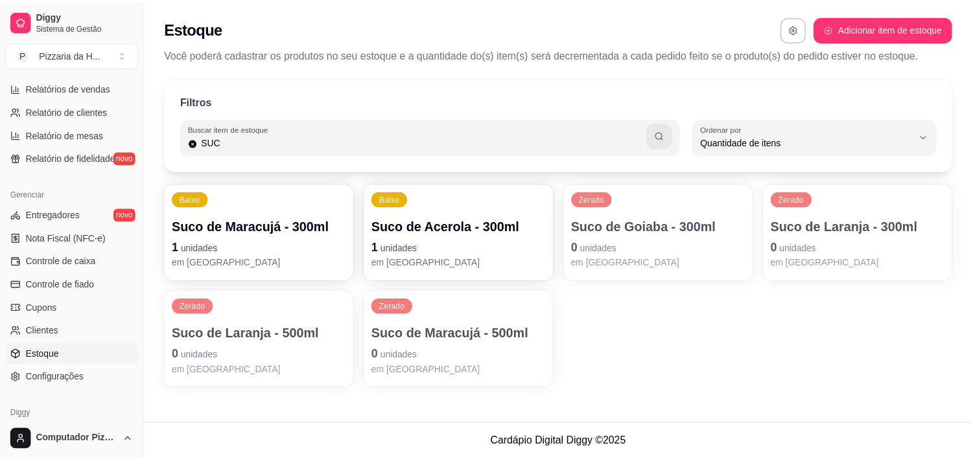
scroll to position [111, 0]
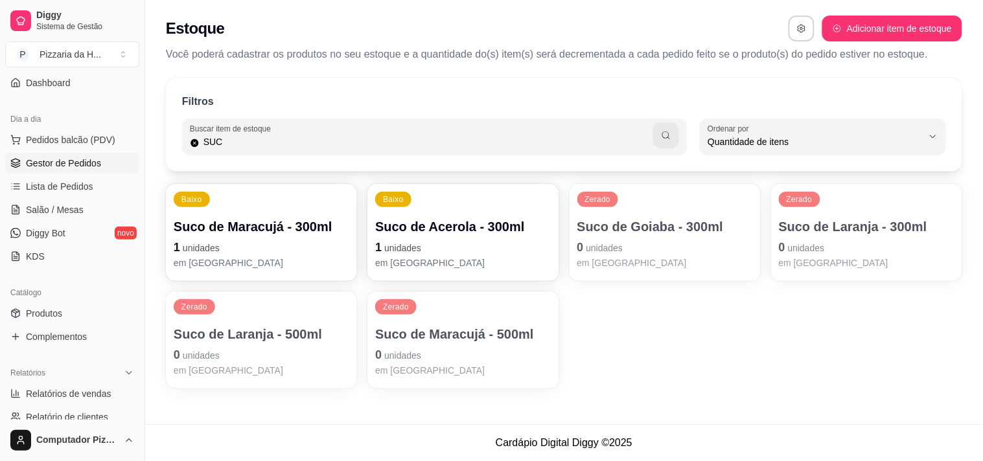
click at [62, 159] on span "Gestor de Pedidos" at bounding box center [63, 163] width 75 height 13
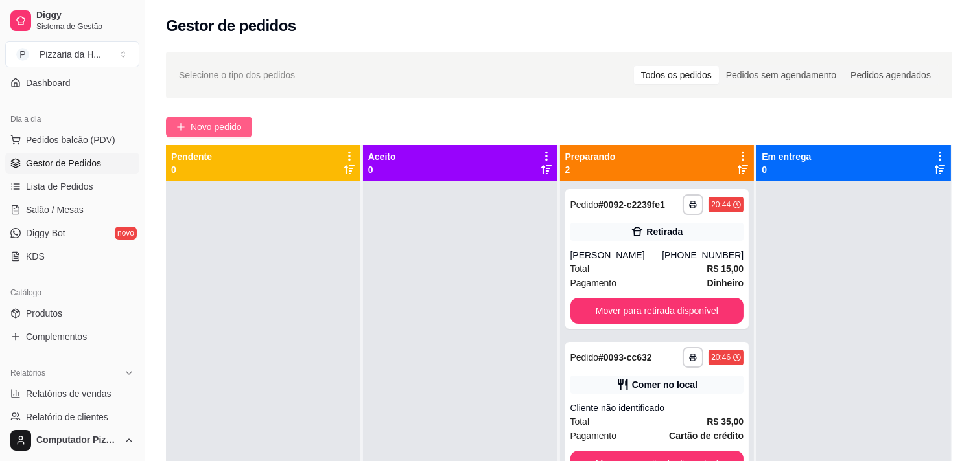
click at [235, 124] on span "Novo pedido" at bounding box center [215, 127] width 51 height 14
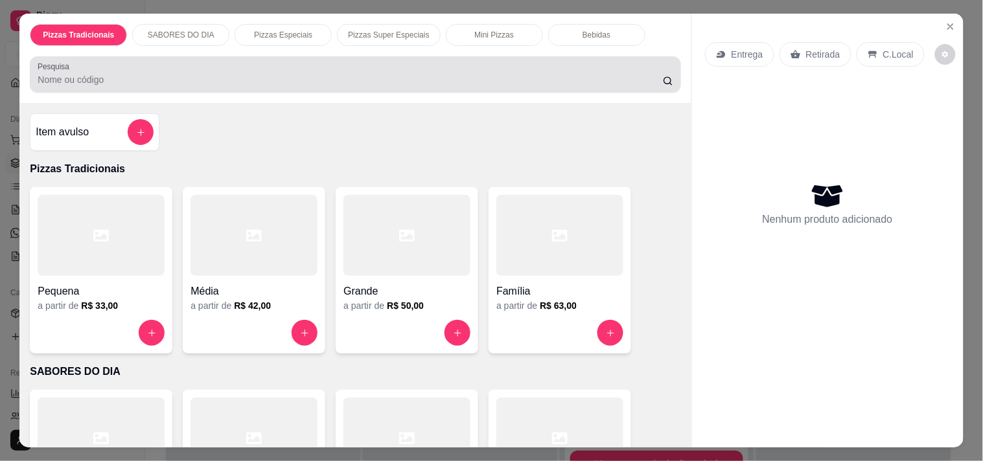
click at [227, 73] on input "Pesquisa" at bounding box center [350, 79] width 625 height 13
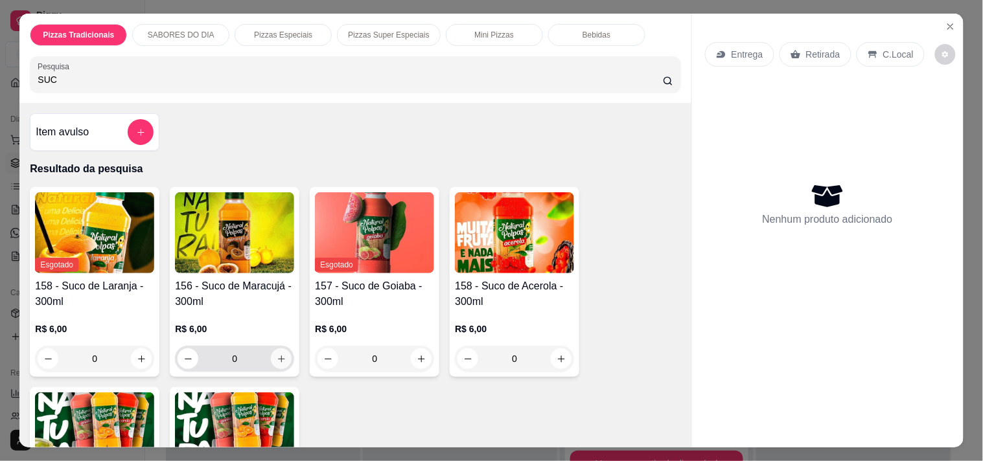
type input "SUC"
click at [277, 354] on icon "increase-product-quantity" at bounding box center [282, 359] width 10 height 10
type input "1"
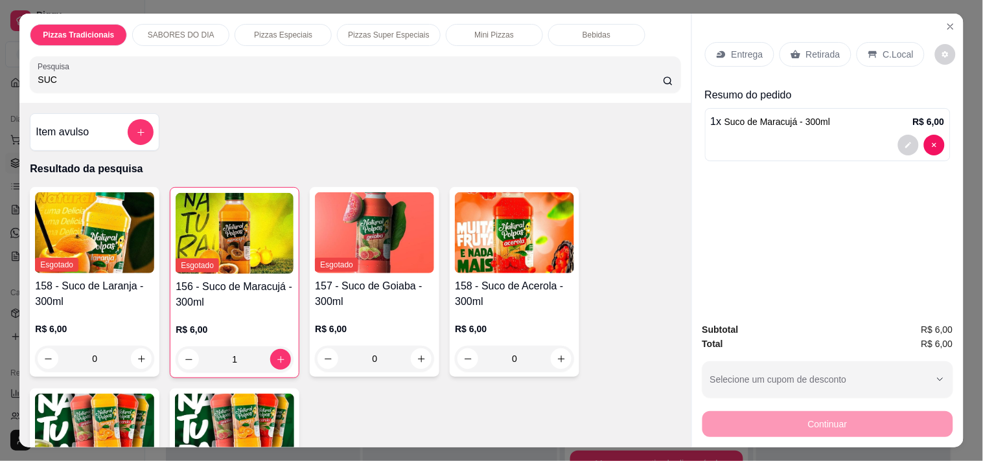
click at [868, 49] on icon at bounding box center [873, 54] width 10 height 10
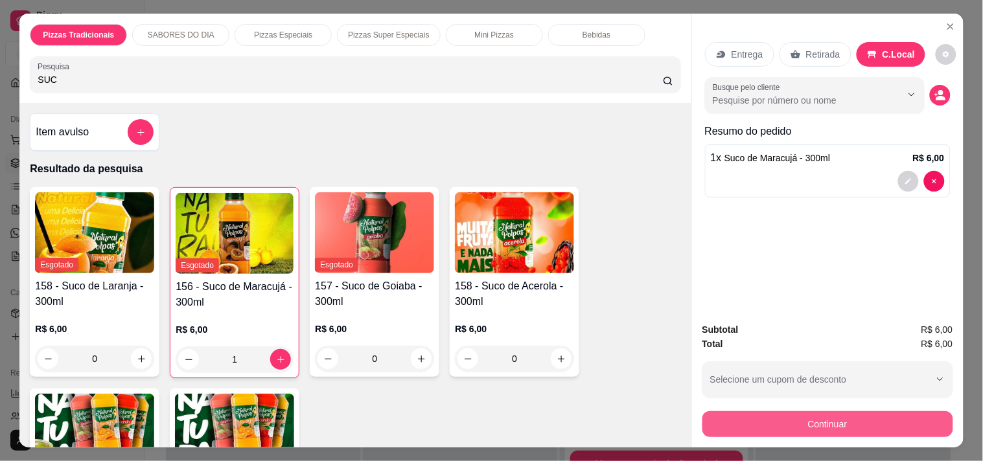
click at [805, 415] on button "Continuar" at bounding box center [827, 424] width 251 height 26
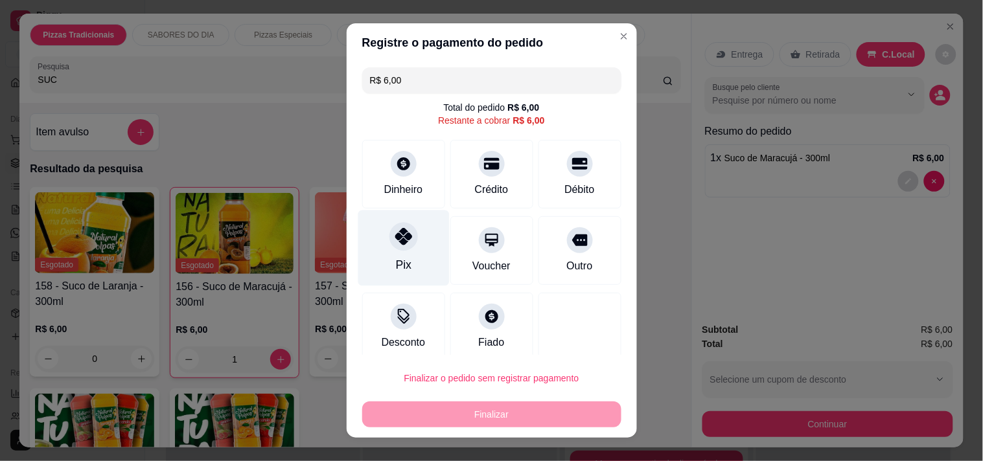
click at [392, 248] on div at bounding box center [403, 236] width 29 height 29
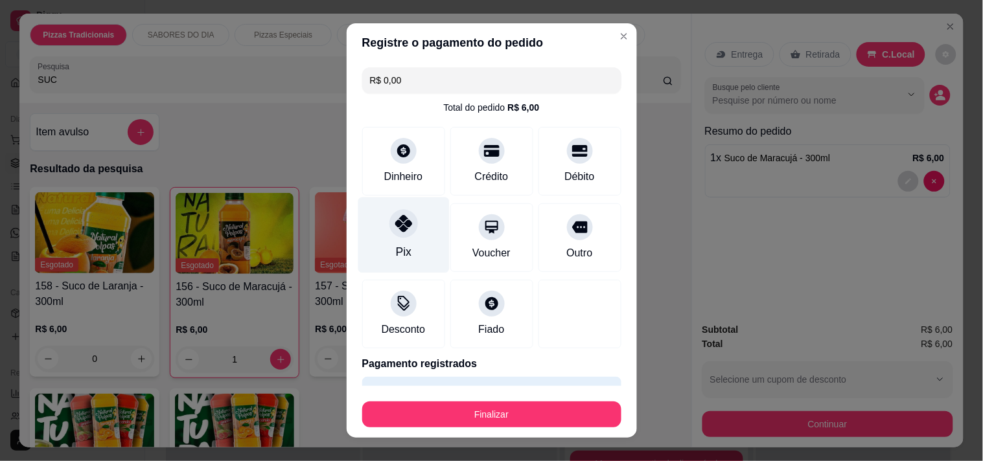
type input "R$ 0,00"
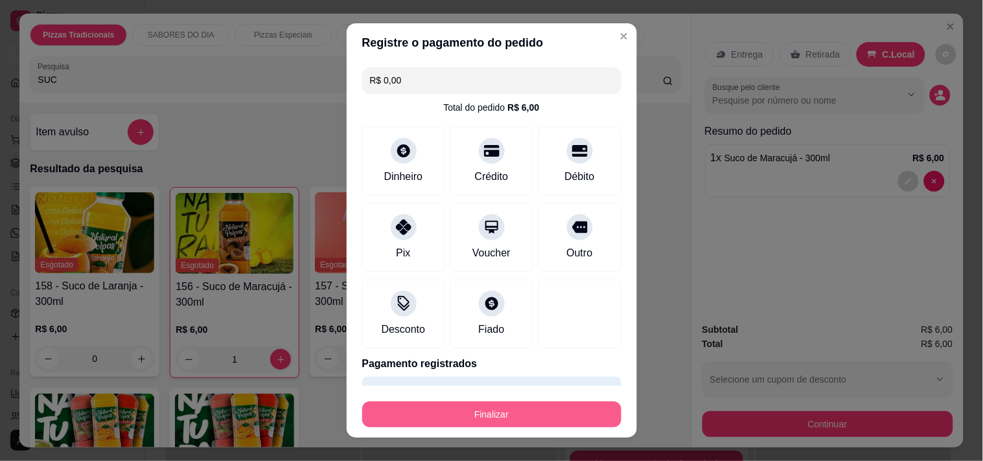
click at [485, 409] on button "Finalizar" at bounding box center [491, 415] width 259 height 26
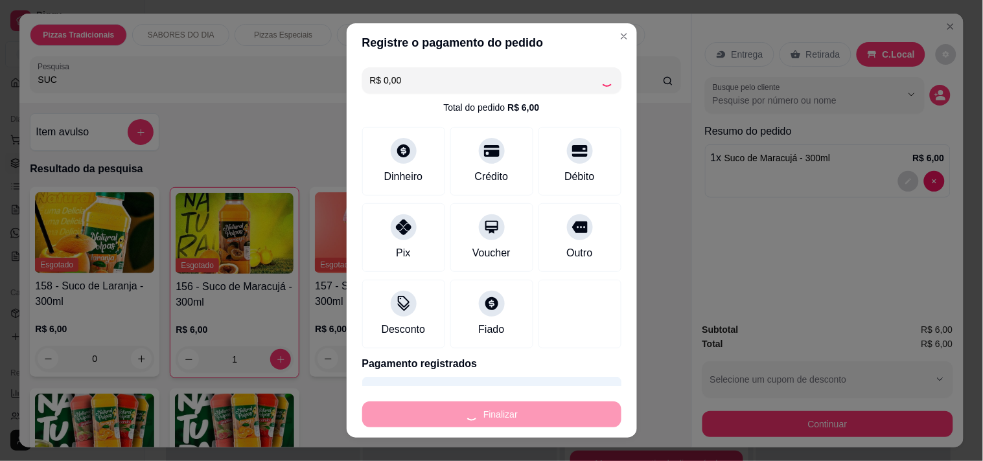
type input "0"
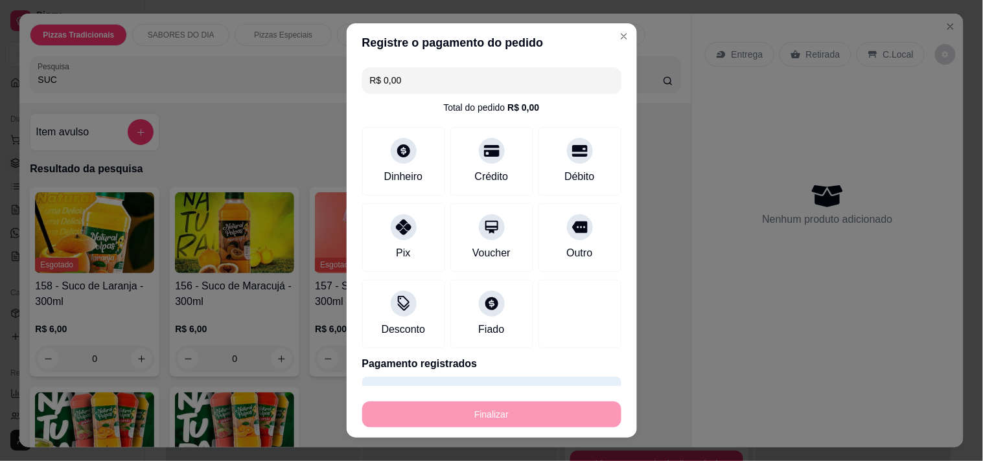
type input "-R$ 6,00"
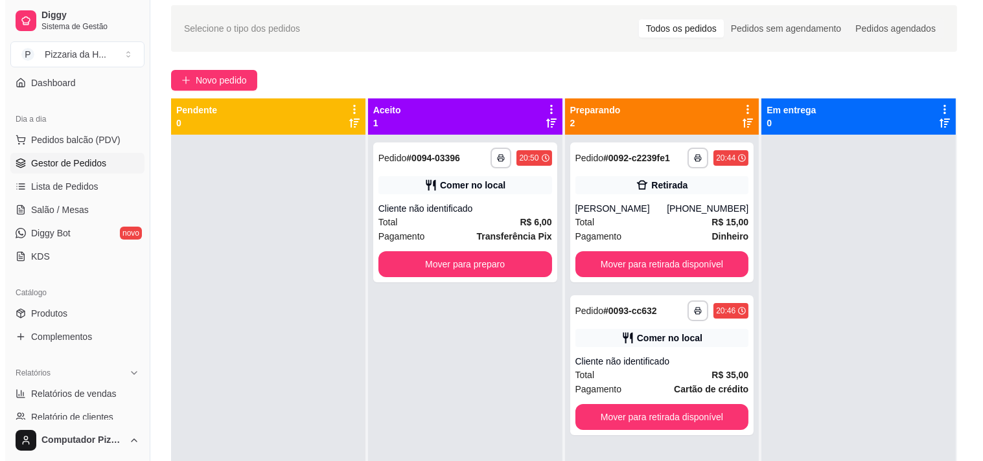
scroll to position [72, 0]
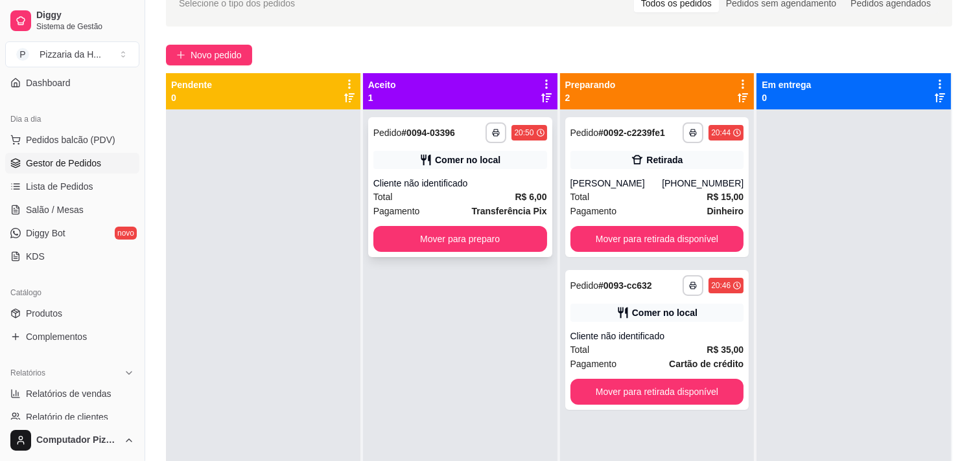
click at [448, 175] on div "**********" at bounding box center [460, 187] width 184 height 140
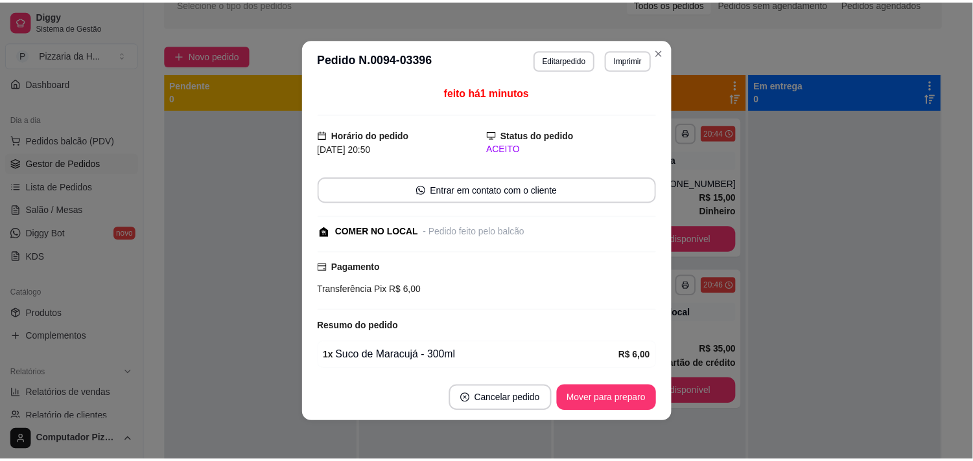
scroll to position [0, 0]
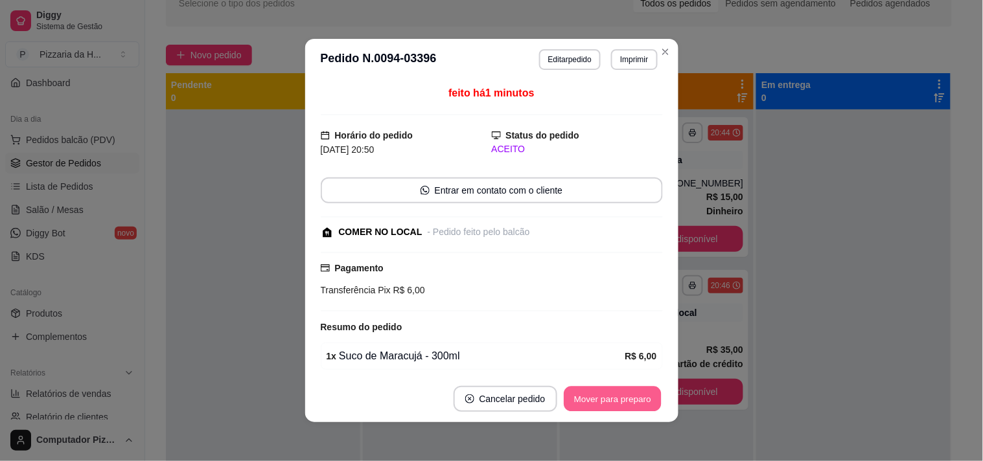
click at [617, 395] on button "Mover para preparo" at bounding box center [612, 399] width 97 height 25
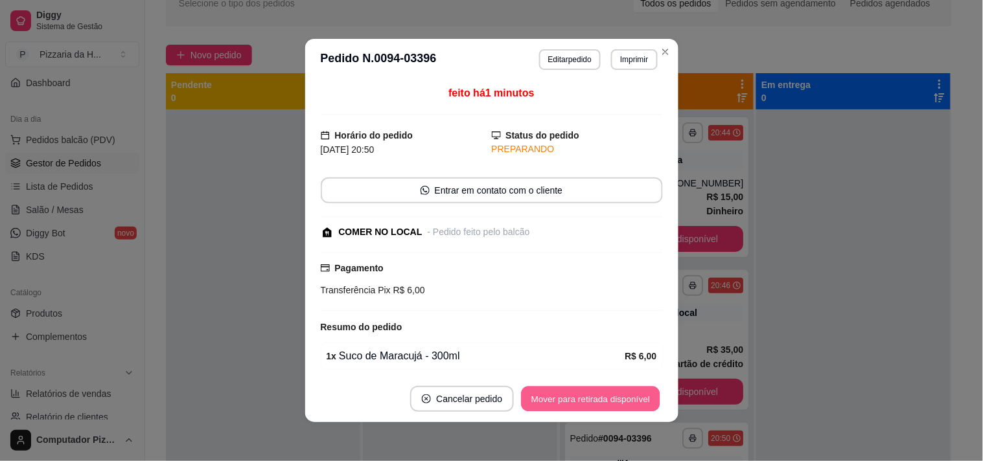
click at [617, 395] on button "Mover para retirada disponível" at bounding box center [591, 399] width 139 height 25
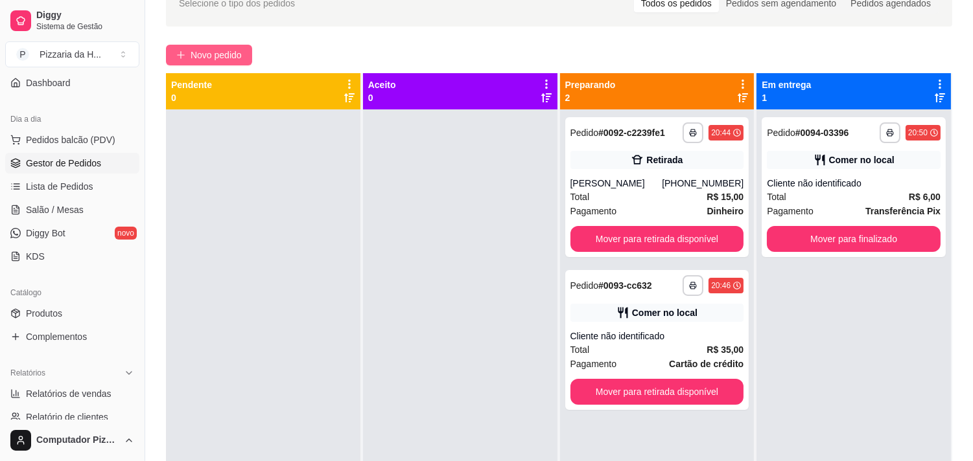
click at [210, 54] on span "Novo pedido" at bounding box center [215, 55] width 51 height 14
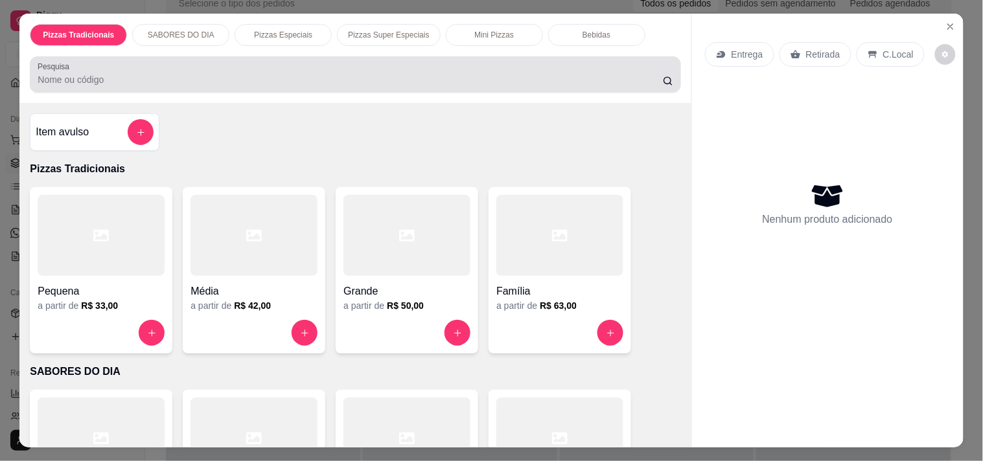
click at [189, 73] on input "Pesquisa" at bounding box center [350, 79] width 625 height 13
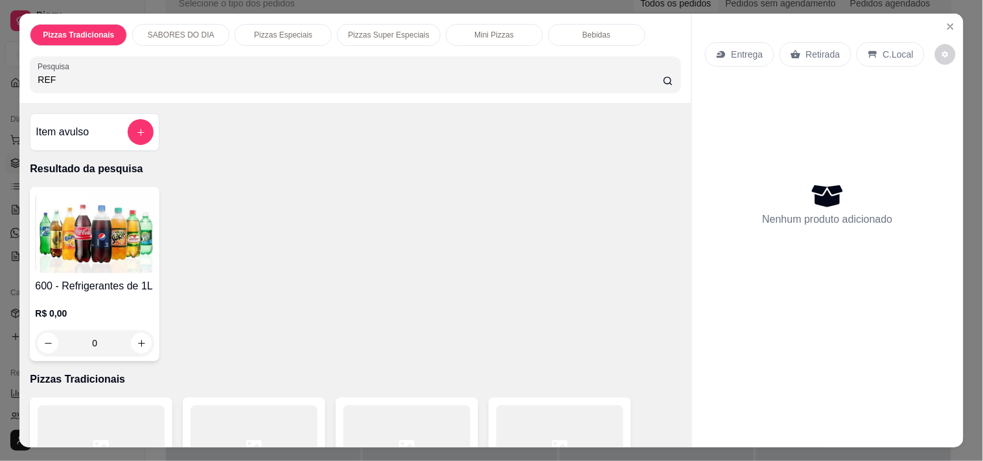
click at [131, 73] on input "REF" at bounding box center [350, 79] width 625 height 13
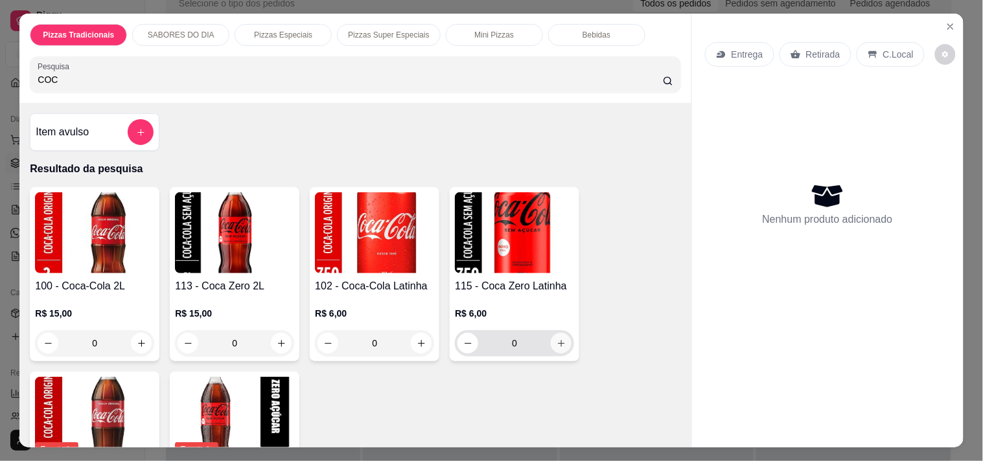
type input "COC"
click at [559, 339] on icon "increase-product-quantity" at bounding box center [562, 344] width 10 height 10
type input "1"
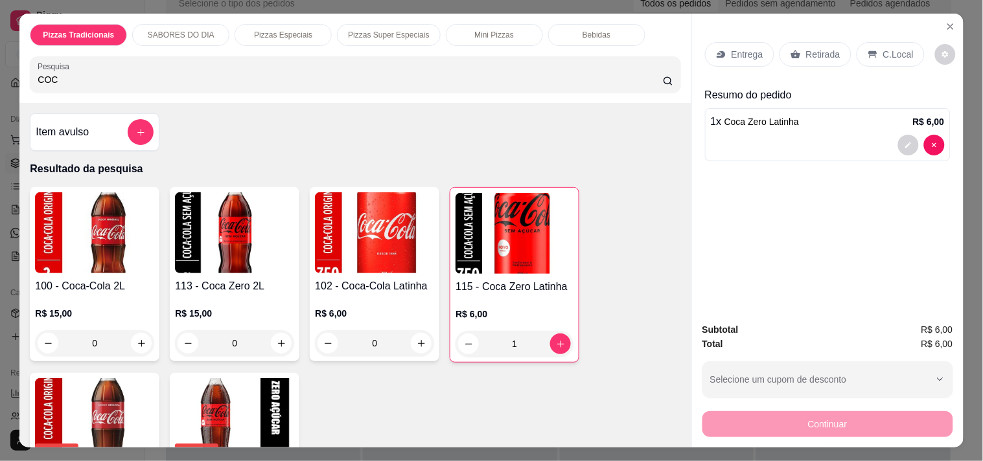
click at [883, 54] on p "C.Local" at bounding box center [898, 54] width 30 height 13
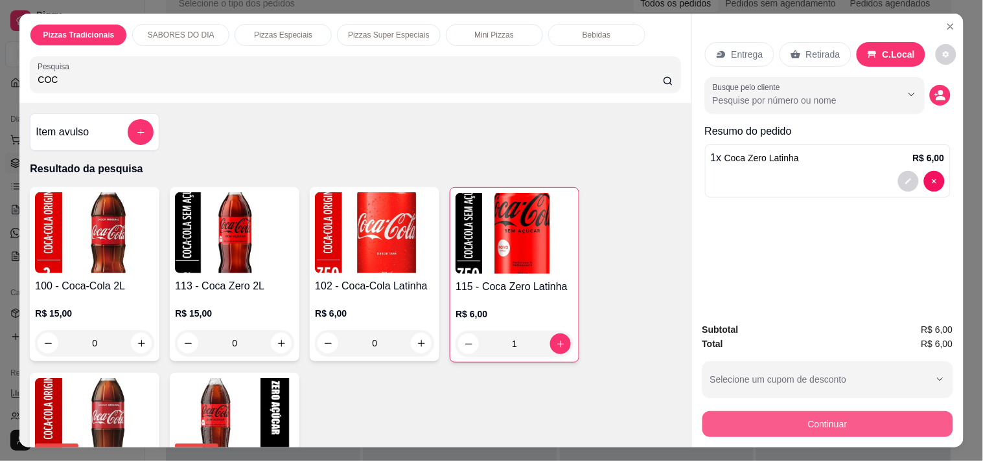
click at [805, 413] on button "Continuar" at bounding box center [827, 424] width 251 height 26
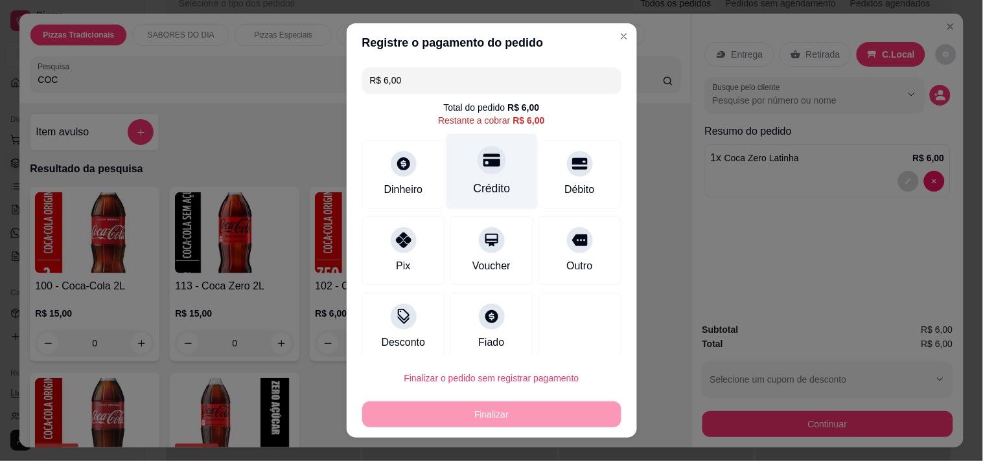
click at [484, 165] on div at bounding box center [492, 160] width 29 height 29
type input "R$ 0,00"
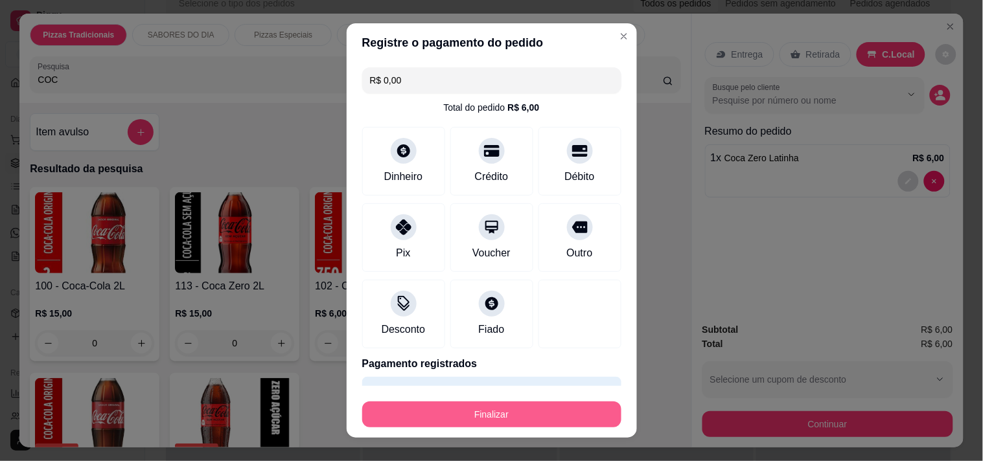
click at [506, 411] on button "Finalizar" at bounding box center [491, 415] width 259 height 26
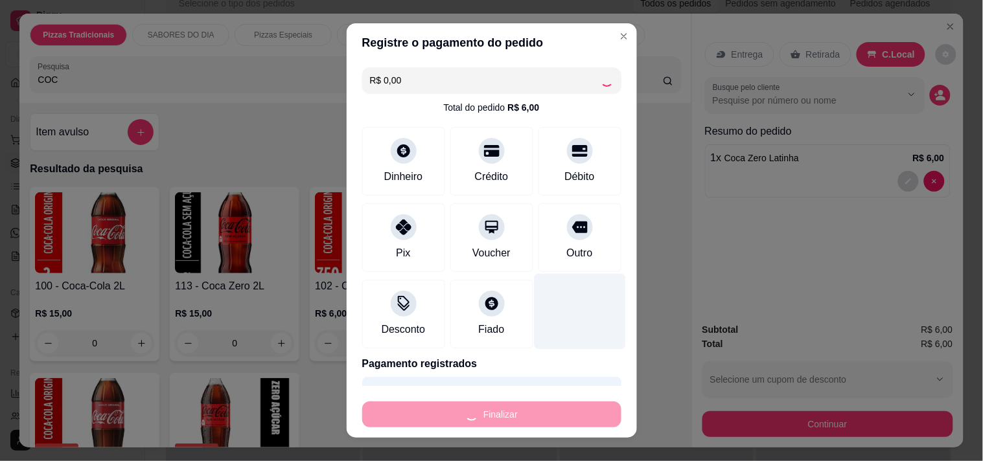
type input "0"
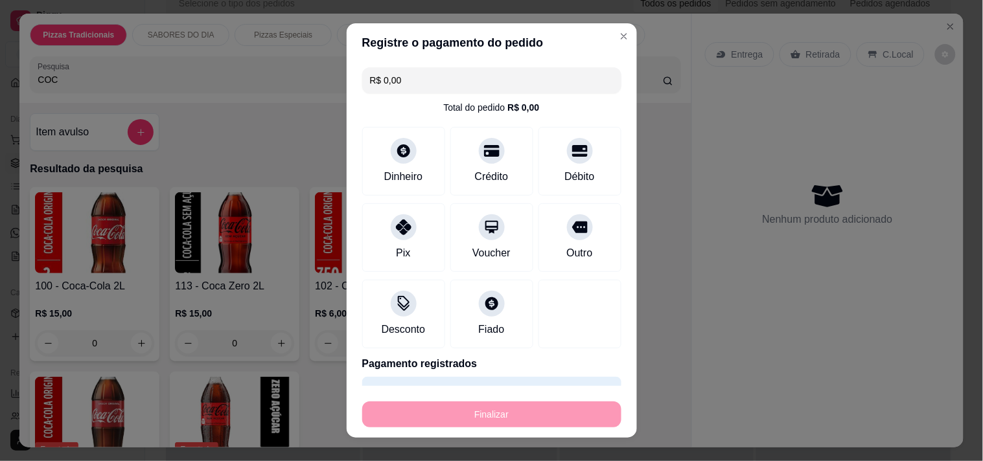
type input "-R$ 6,00"
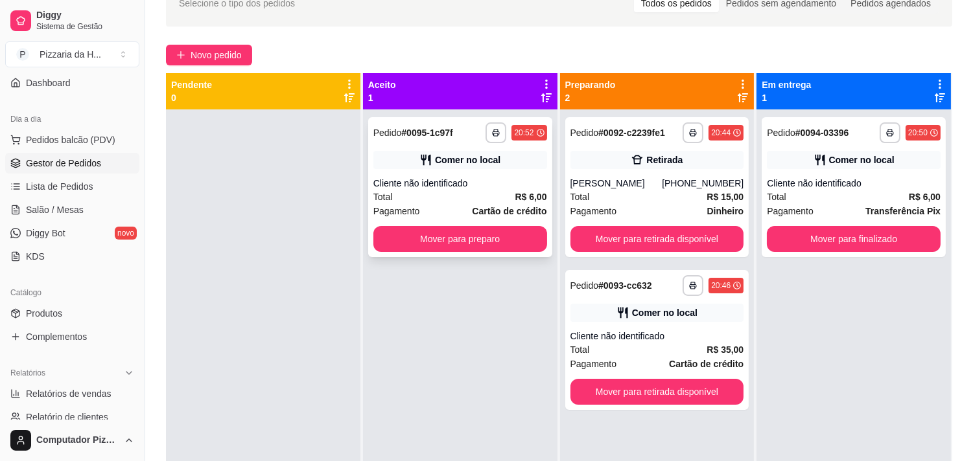
click at [430, 154] on icon at bounding box center [425, 160] width 13 height 13
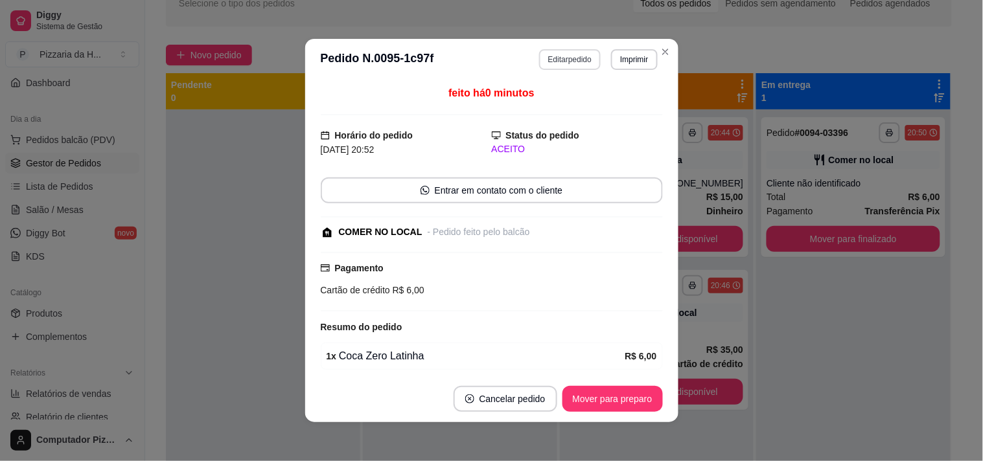
click at [560, 57] on button "Editar pedido" at bounding box center [570, 59] width 62 height 21
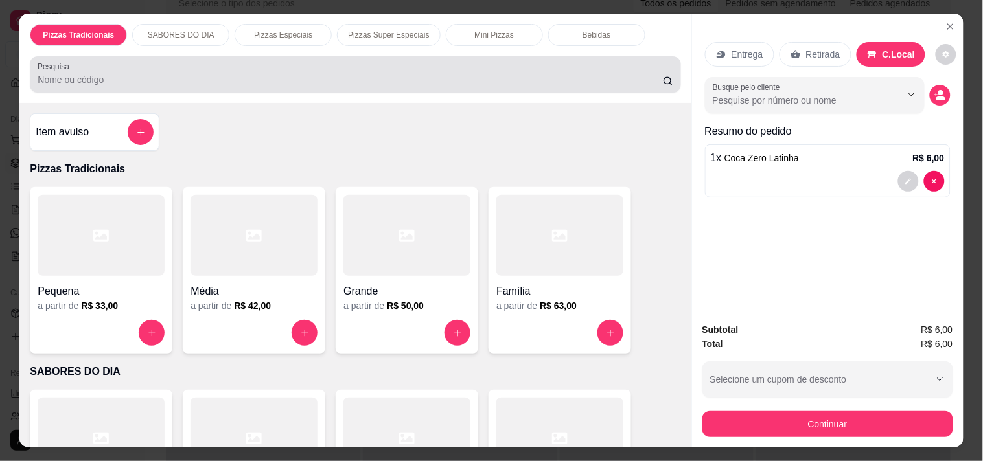
click at [281, 63] on div at bounding box center [355, 75] width 635 height 26
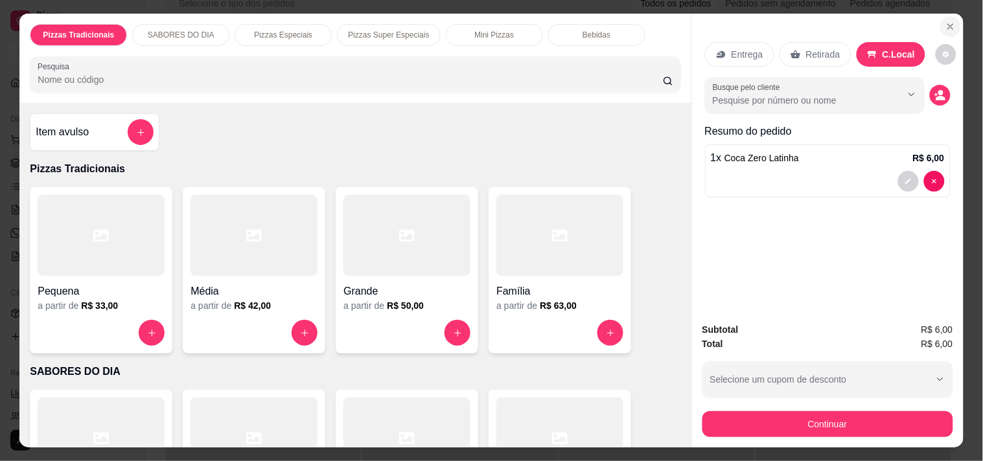
click at [945, 21] on icon "Close" at bounding box center [950, 26] width 10 height 10
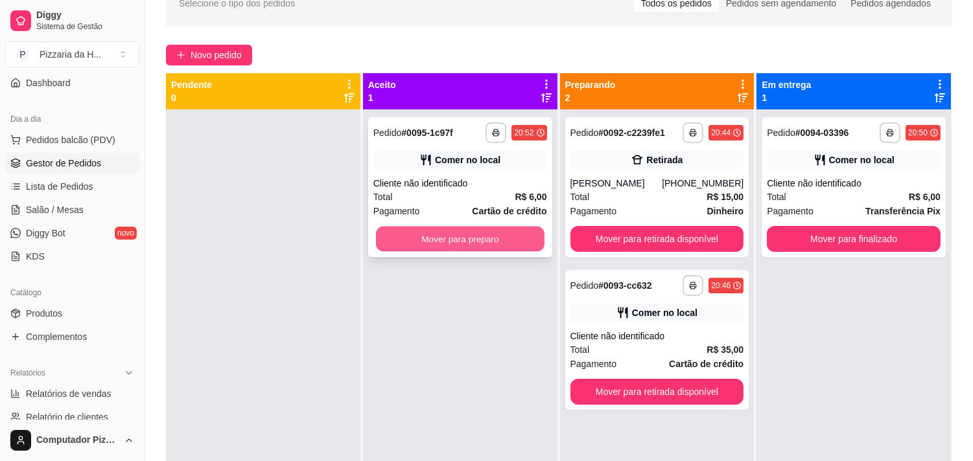
click at [444, 231] on button "Mover para preparo" at bounding box center [460, 239] width 168 height 25
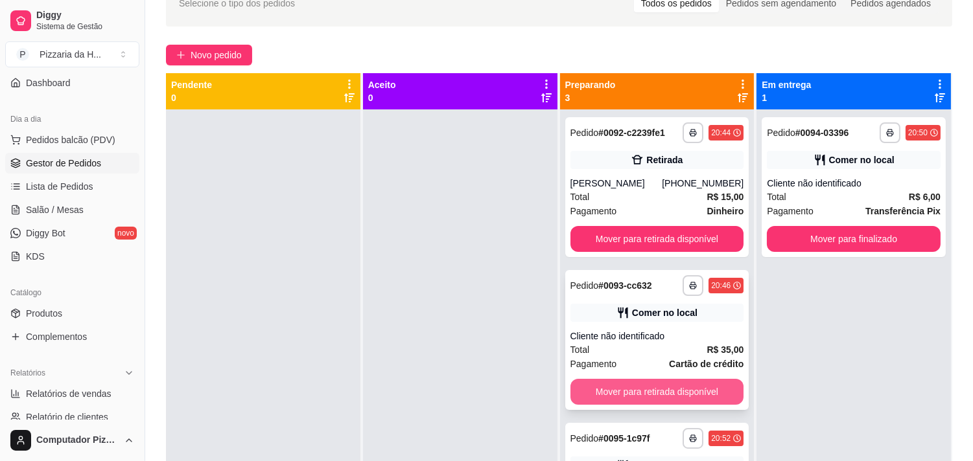
click at [626, 391] on button "Mover para retirada disponível" at bounding box center [657, 392] width 174 height 26
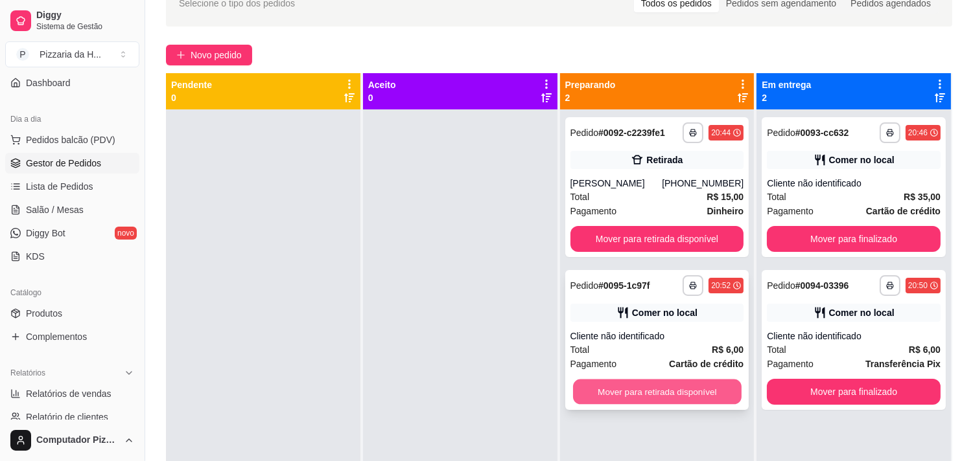
click at [614, 391] on button "Mover para retirada disponível" at bounding box center [657, 392] width 168 height 25
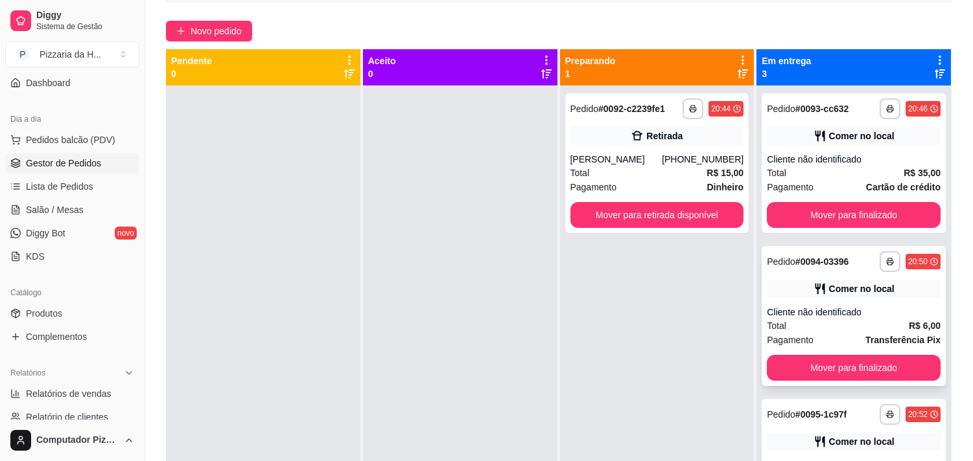
scroll to position [72, 0]
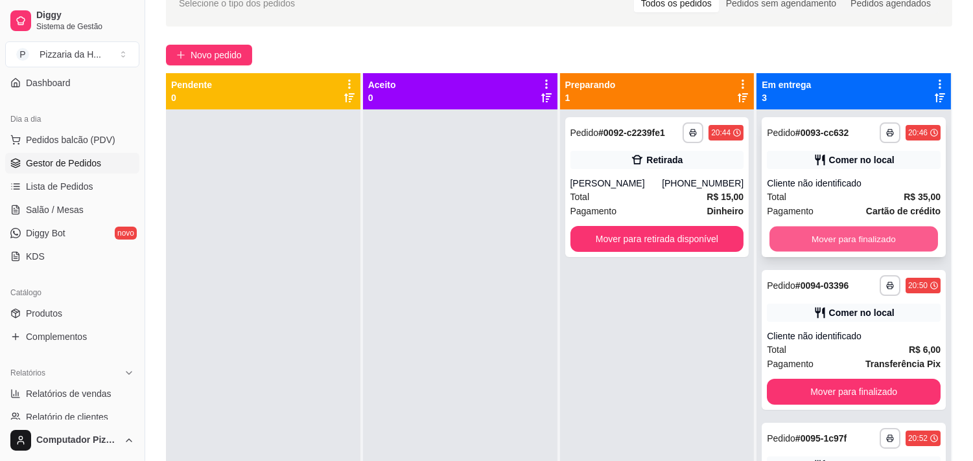
click at [821, 240] on button "Mover para finalizado" at bounding box center [853, 239] width 168 height 25
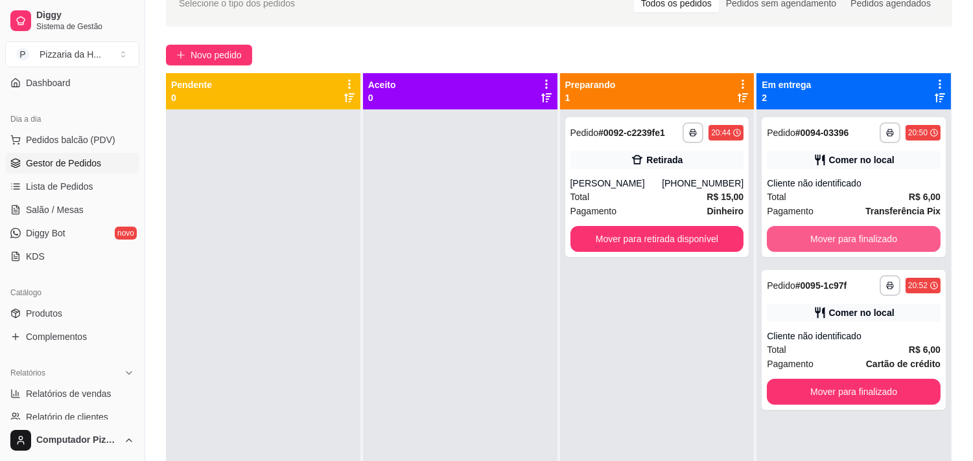
click at [821, 240] on button "Mover para finalizado" at bounding box center [854, 239] width 174 height 26
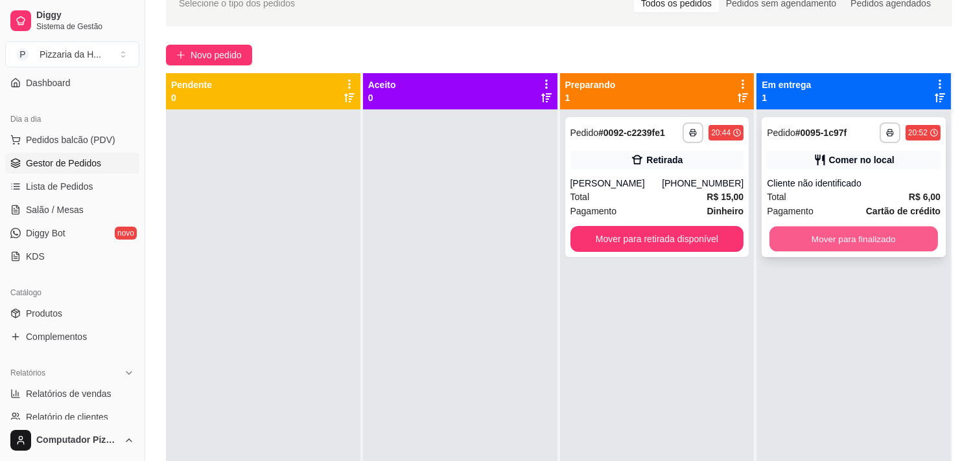
click at [769, 241] on button "Mover para finalizado" at bounding box center [853, 239] width 168 height 25
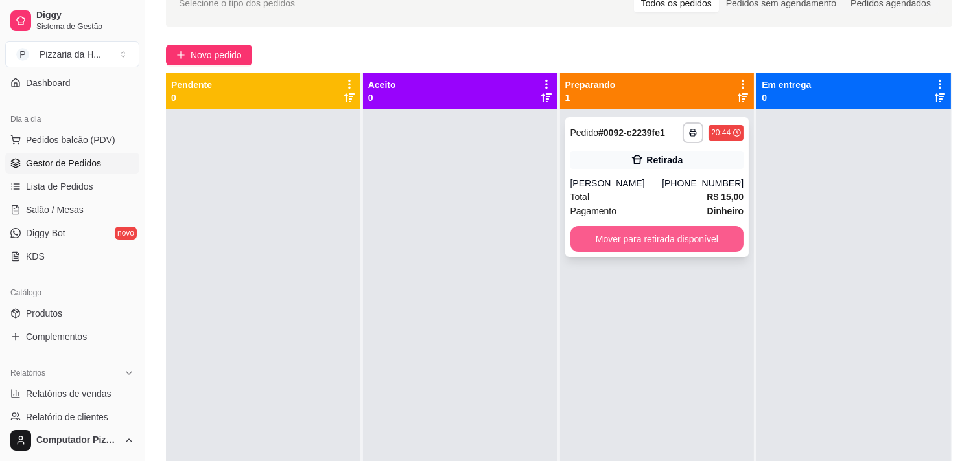
click at [598, 240] on button "Mover para retirada disponível" at bounding box center [657, 239] width 174 height 26
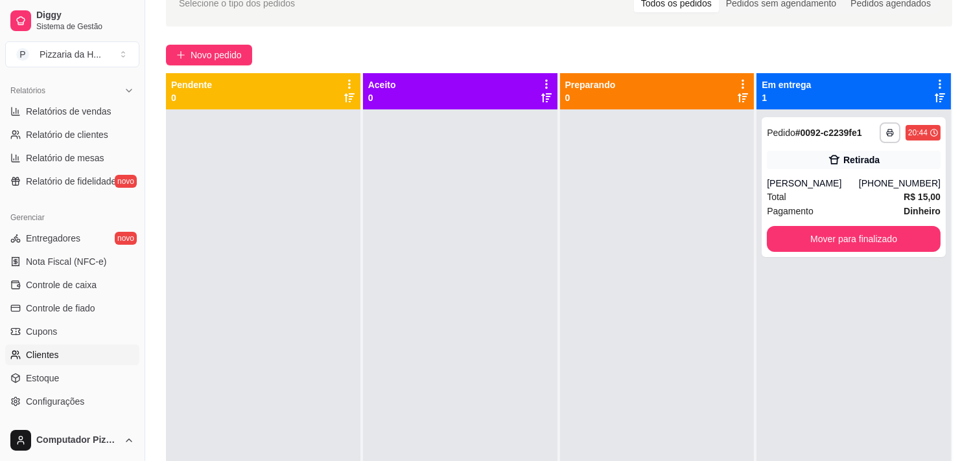
scroll to position [398, 0]
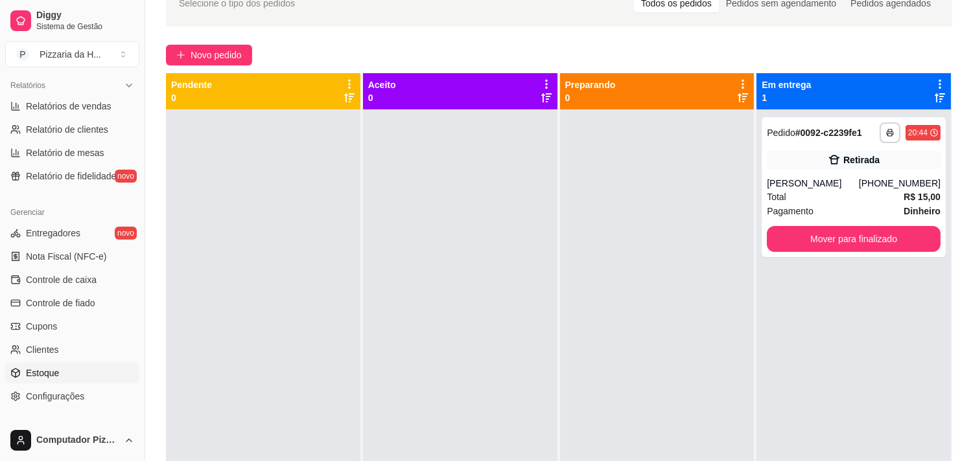
click at [33, 367] on span "Estoque" at bounding box center [42, 373] width 33 height 13
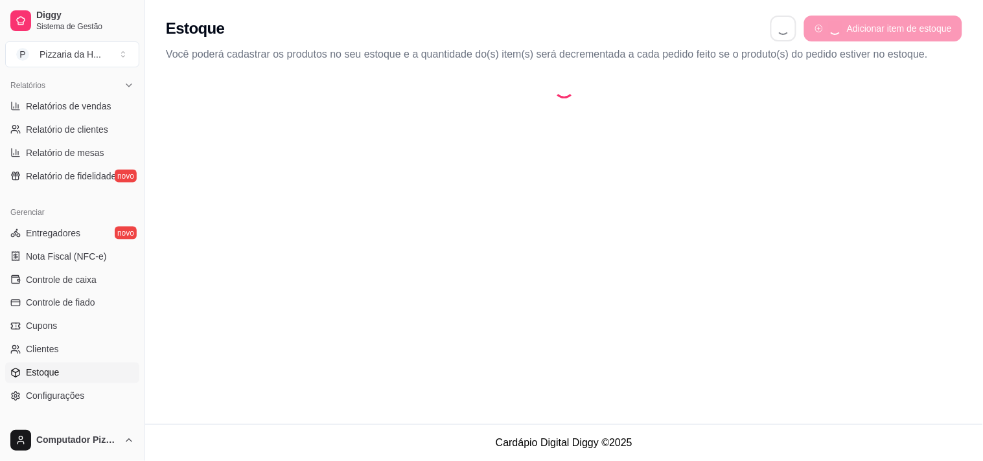
select select "QUANTITY_ORDER"
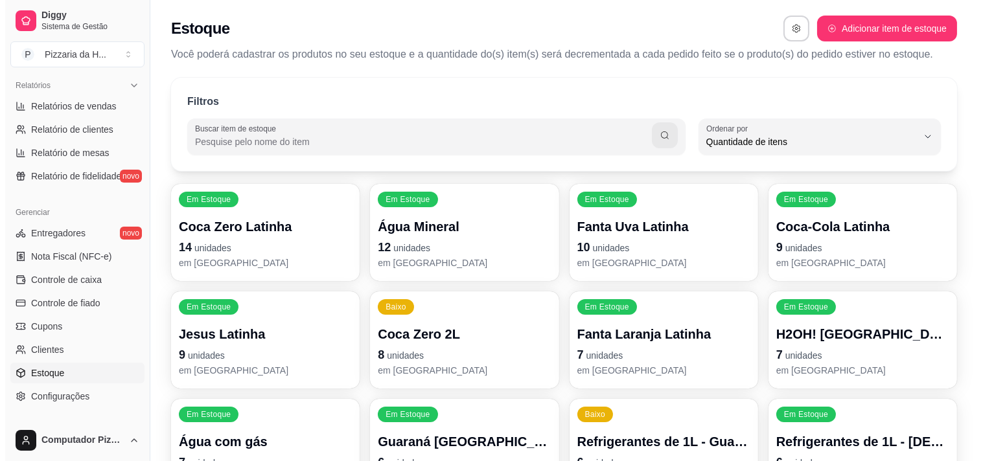
scroll to position [12, 0]
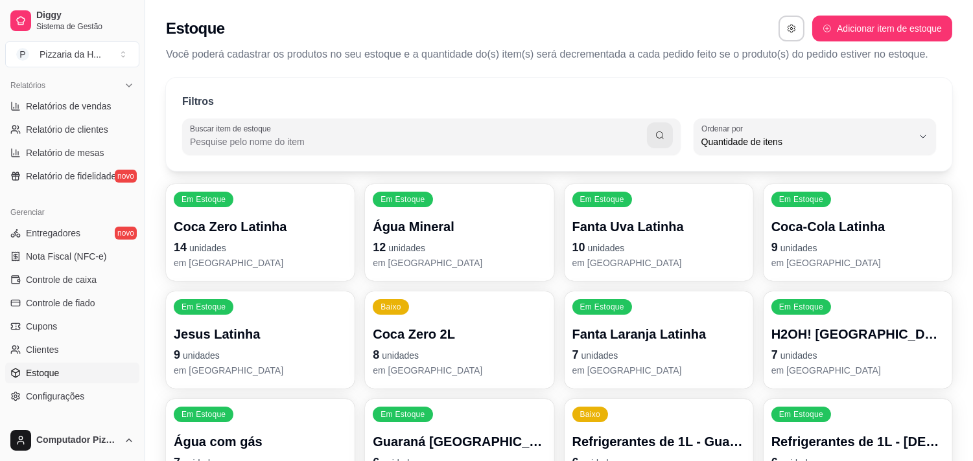
click at [206, 137] on input "Buscar item de estoque" at bounding box center [418, 141] width 457 height 13
type input "FAN"
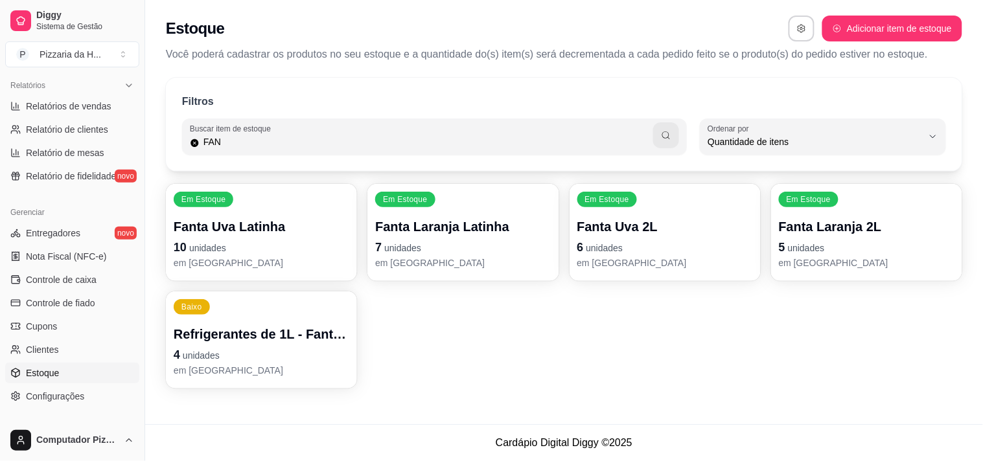
click at [257, 236] on div "Fanta Uva Latinha 10 unidades em [GEOGRAPHIC_DATA]" at bounding box center [262, 244] width 176 height 52
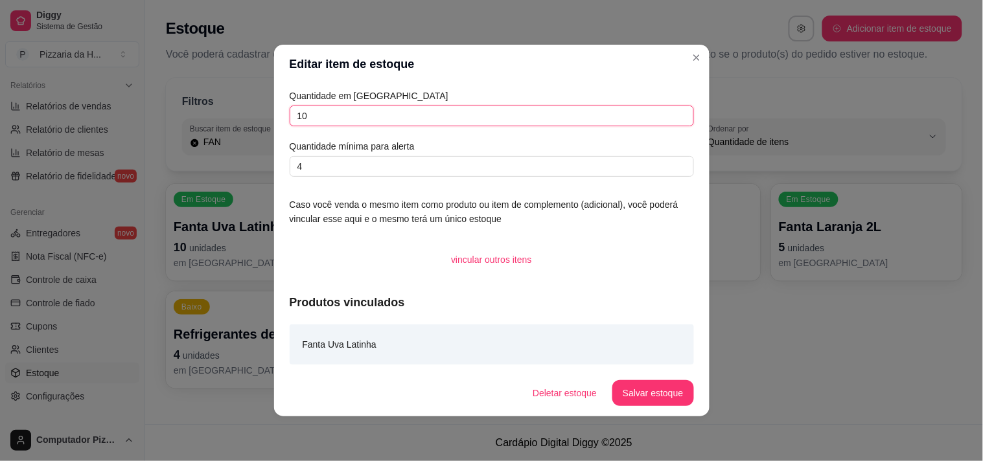
click at [312, 115] on input "10" at bounding box center [492, 116] width 404 height 21
type input "1"
type input "9"
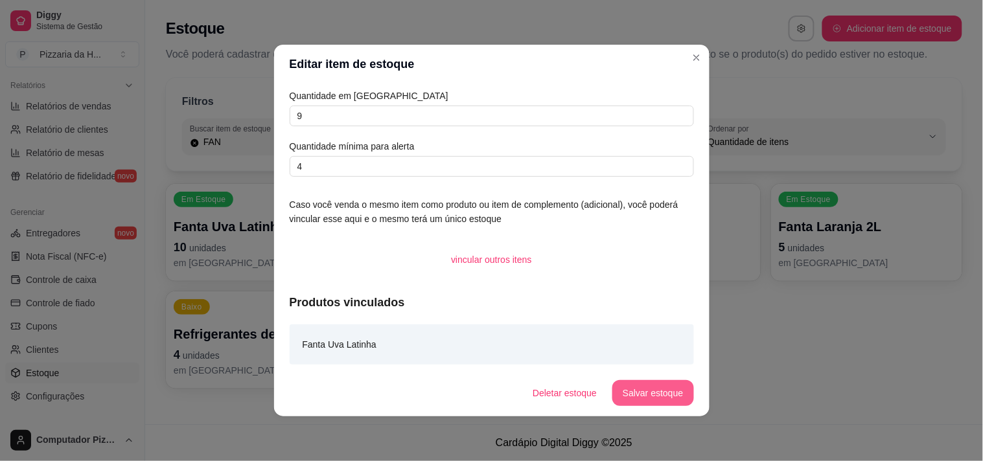
click at [691, 395] on button "Salvar estoque" at bounding box center [652, 393] width 81 height 26
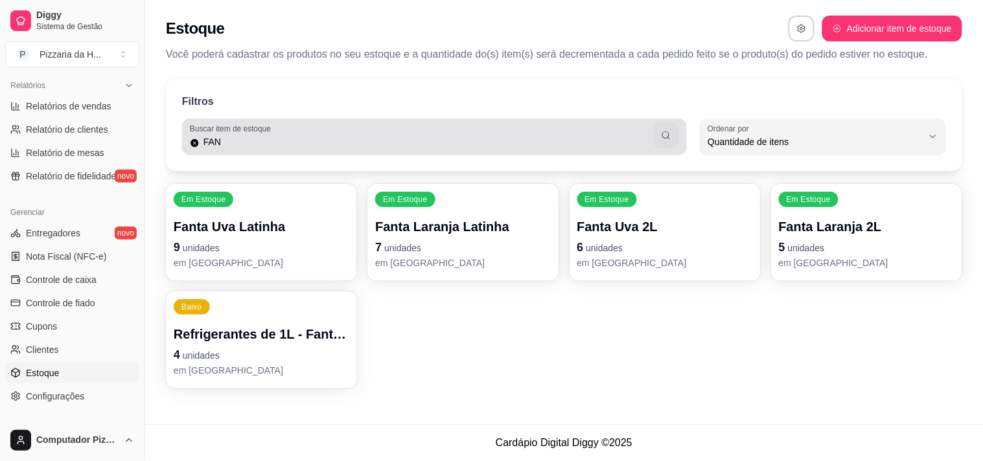
click at [303, 145] on input "FAN" at bounding box center [427, 141] width 454 height 13
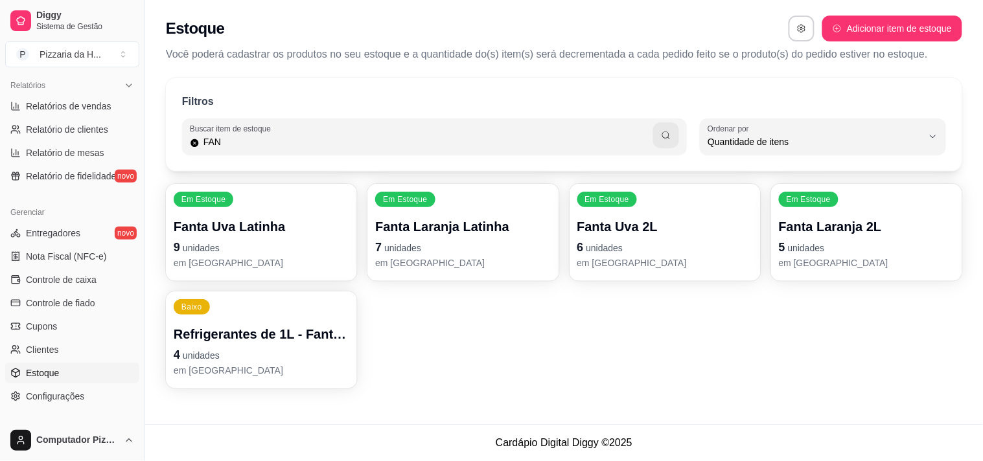
click at [303, 145] on input "FAN" at bounding box center [427, 141] width 454 height 13
type input "SUC"
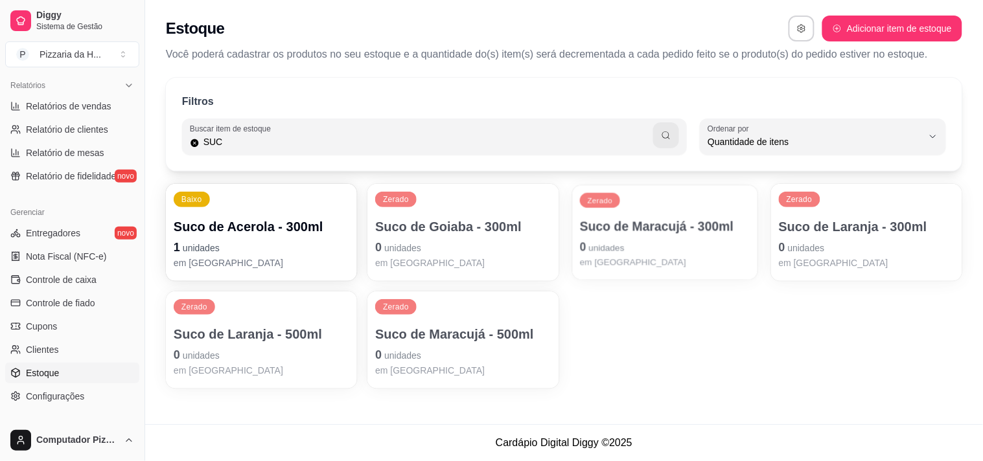
click at [637, 237] on div "Suco de Maracujá - 300ml 0 unidades em [GEOGRAPHIC_DATA]" at bounding box center [665, 243] width 170 height 51
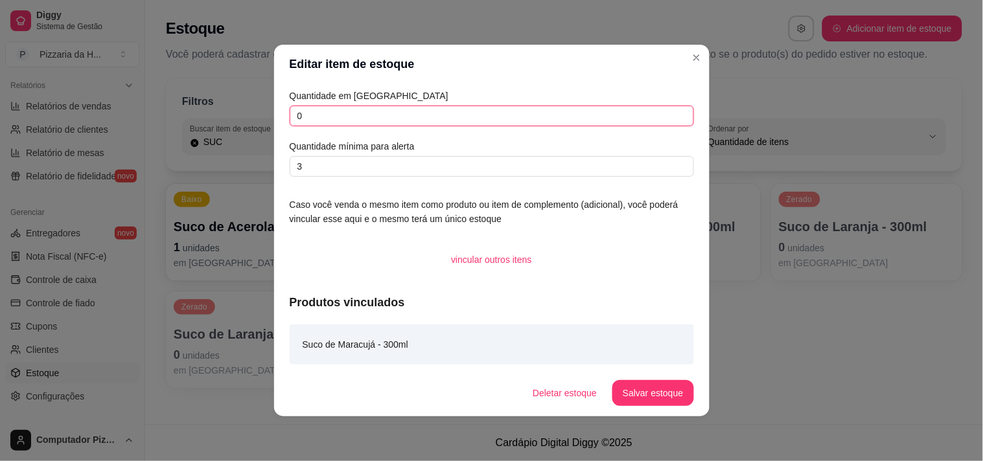
click at [371, 114] on input "0" at bounding box center [492, 116] width 404 height 21
type input "01"
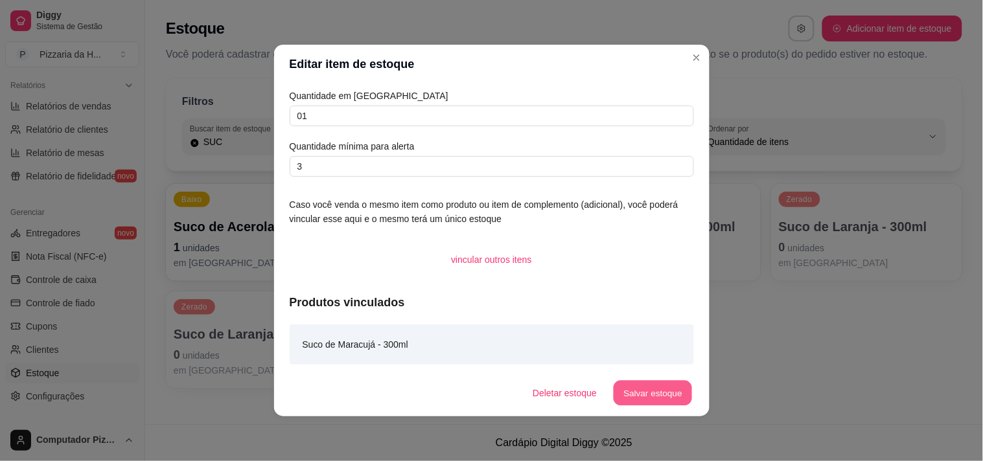
click at [676, 389] on button "Salvar estoque" at bounding box center [653, 393] width 79 height 25
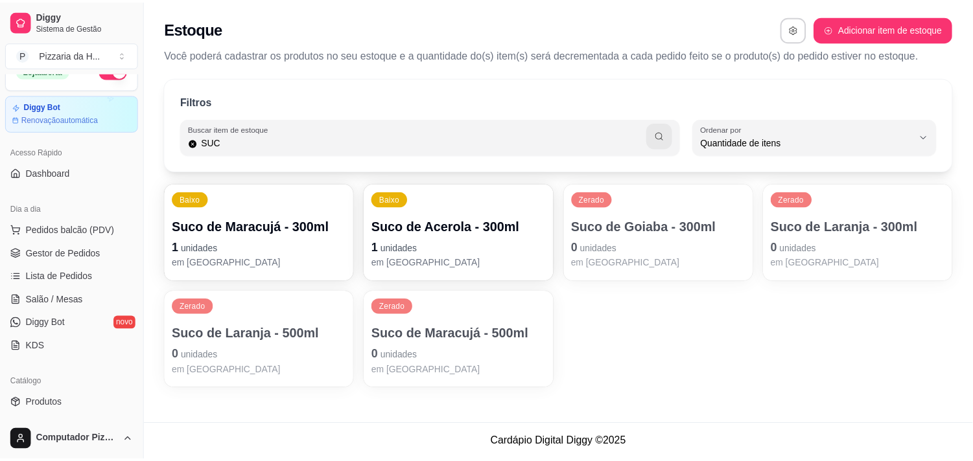
scroll to position [0, 0]
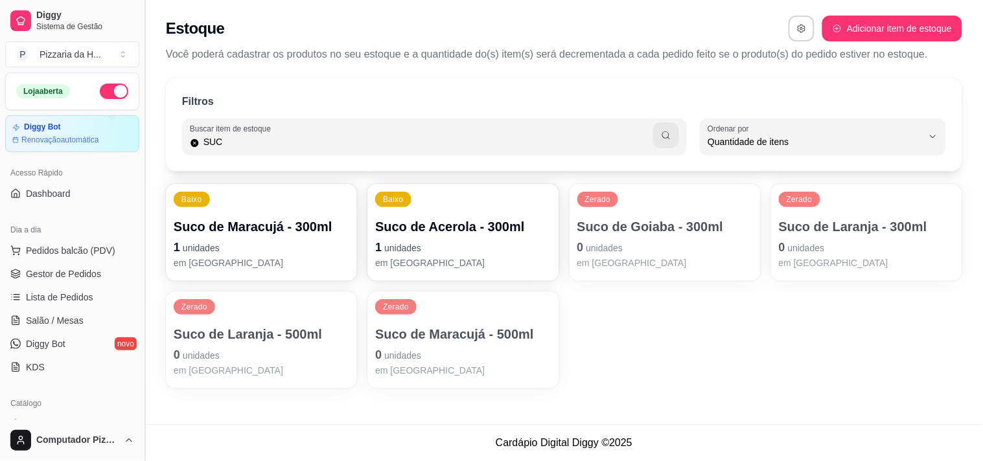
drag, startPoint x: 78, startPoint y: 272, endPoint x: 145, endPoint y: 310, distance: 77.2
click at [78, 272] on span "Gestor de Pedidos" at bounding box center [63, 274] width 75 height 13
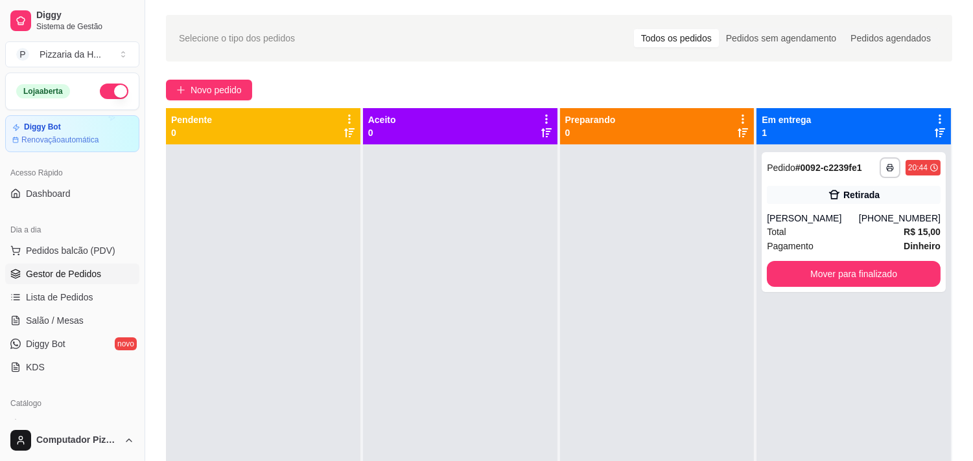
scroll to position [72, 0]
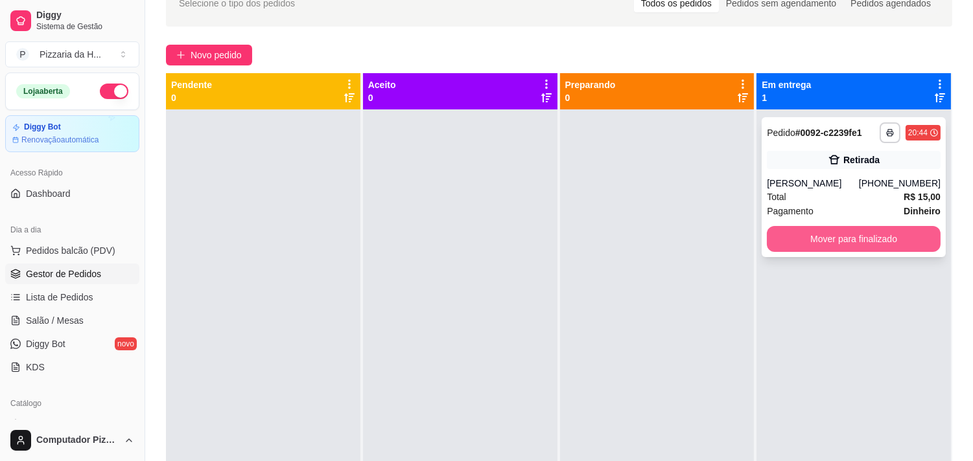
click at [789, 242] on button "Mover para finalizado" at bounding box center [854, 239] width 174 height 26
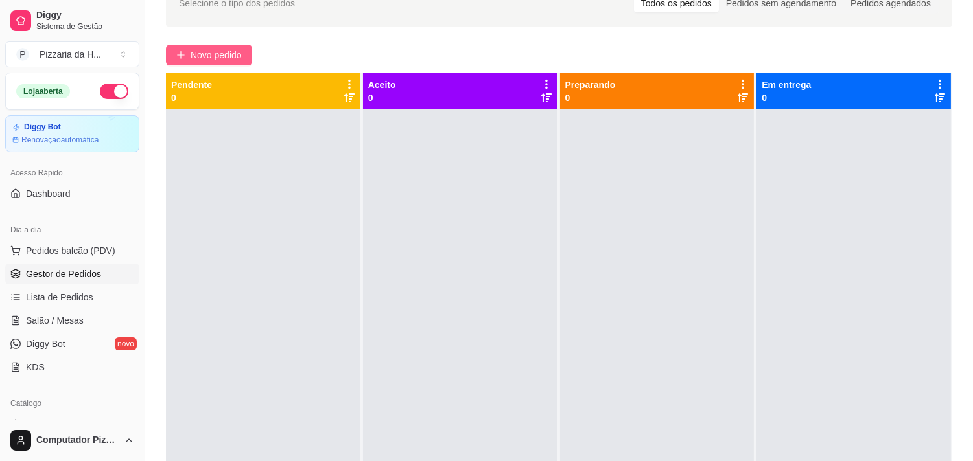
click at [190, 48] on span "Novo pedido" at bounding box center [215, 55] width 51 height 14
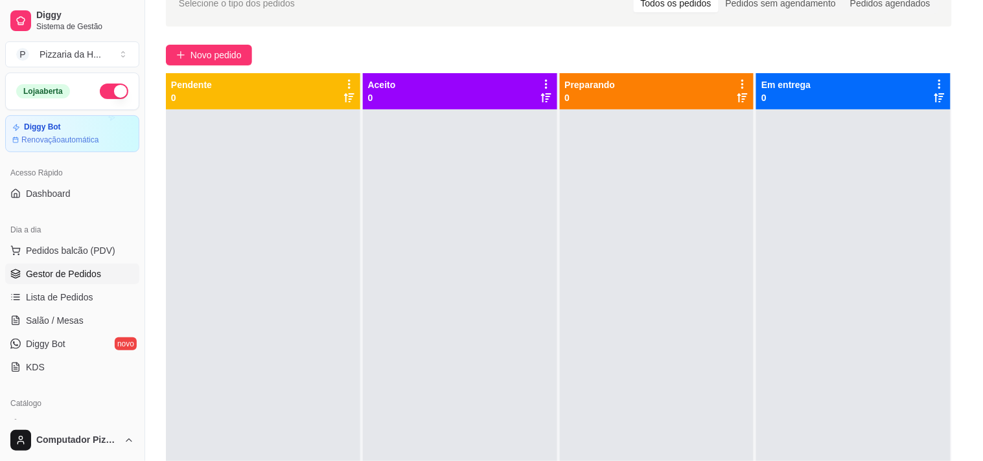
drag, startPoint x: 198, startPoint y: 63, endPoint x: 197, endPoint y: 79, distance: 16.3
click at [197, 79] on div at bounding box center [355, 75] width 635 height 26
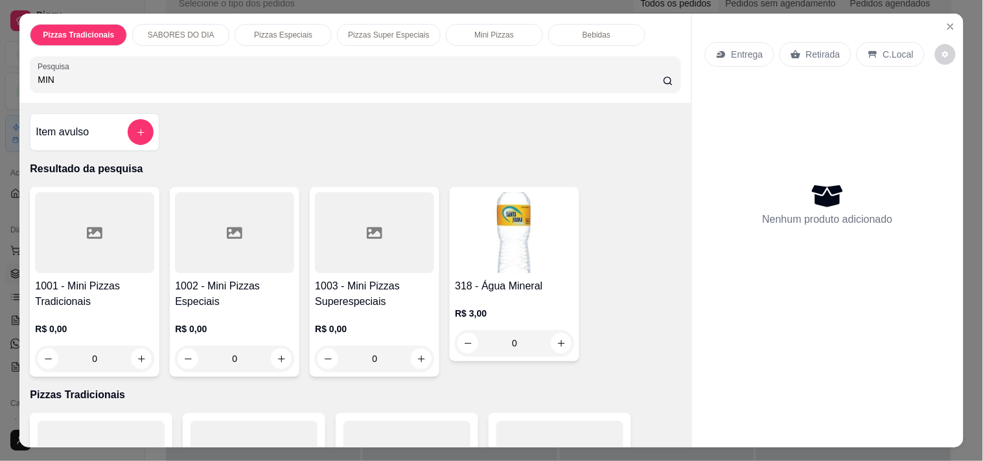
type input "MIN"
click at [328, 255] on div at bounding box center [374, 232] width 119 height 81
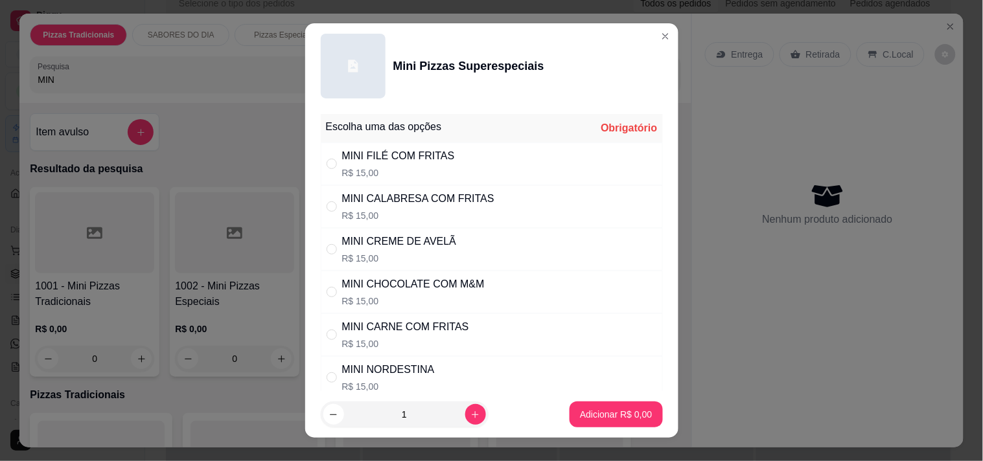
click at [386, 159] on div "MINI FILÉ COM FRITAS" at bounding box center [398, 156] width 113 height 16
radio input "true"
click at [576, 410] on p "Adicionar R$ 15,00" at bounding box center [613, 415] width 75 height 12
type input "1"
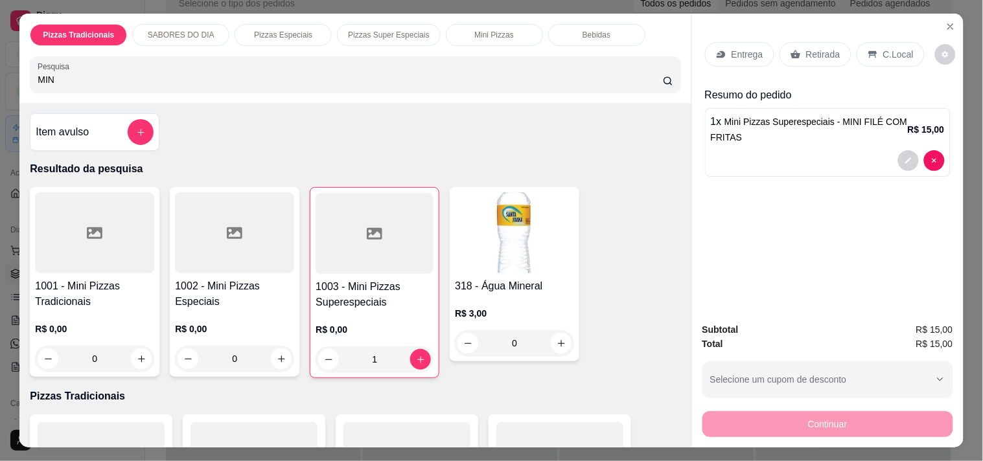
click at [868, 53] on icon at bounding box center [873, 54] width 10 height 10
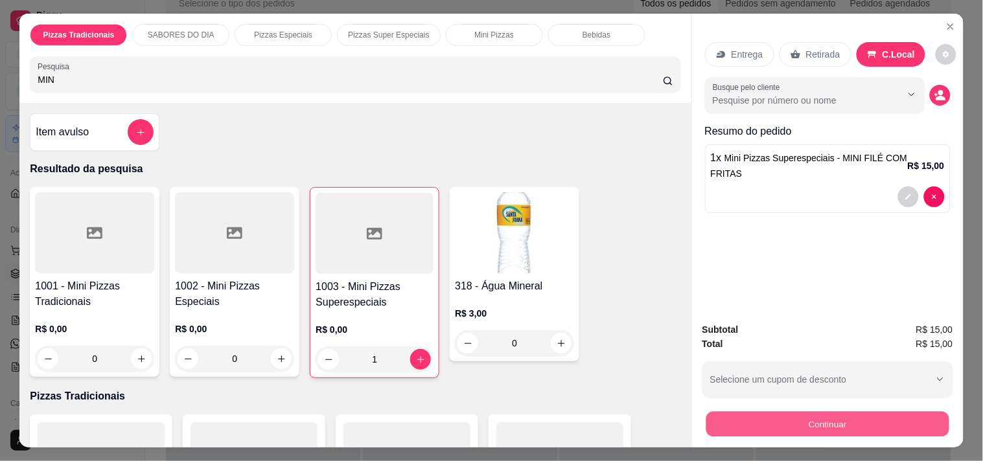
click at [733, 419] on button "Continuar" at bounding box center [827, 423] width 243 height 25
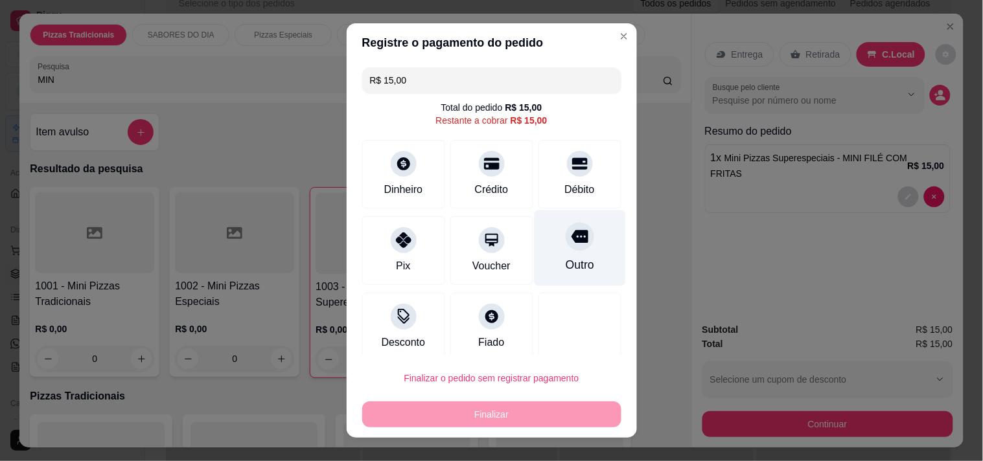
click at [571, 237] on icon at bounding box center [579, 236] width 17 height 13
type input "R$ 0,00"
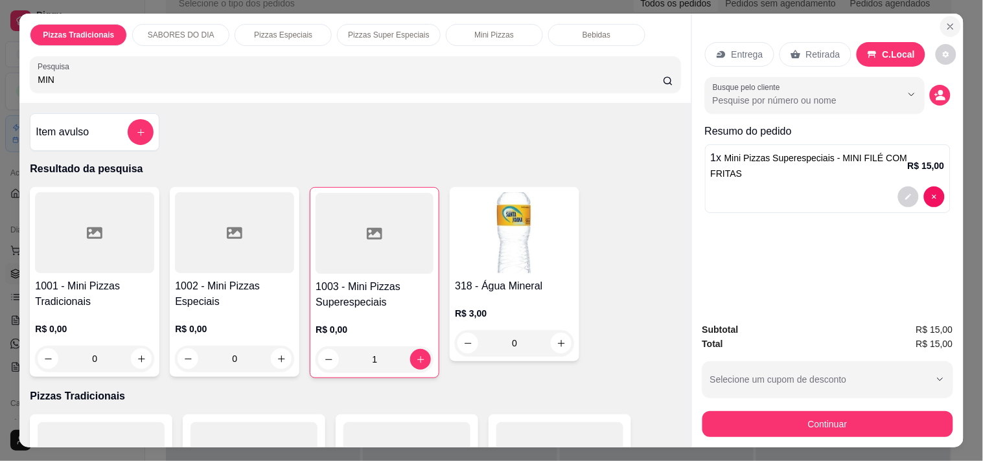
click at [940, 20] on button "Close" at bounding box center [950, 26] width 21 height 21
